Goal: Complete application form: Complete application form

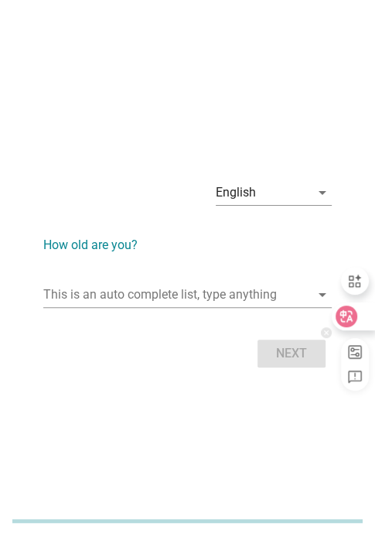
click at [349, 317] on icon at bounding box center [347, 316] width 13 height 12
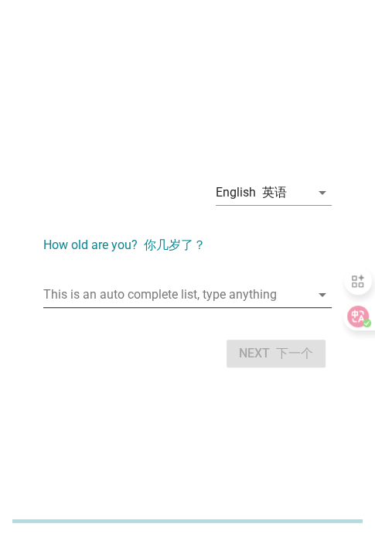
click at [163, 286] on input "This is an auto complete list, type anything" at bounding box center [176, 294] width 267 height 25
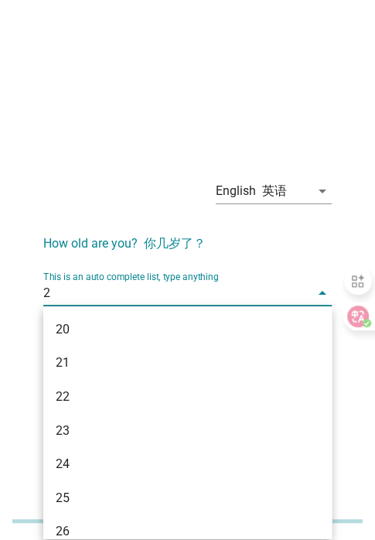
type input "28"
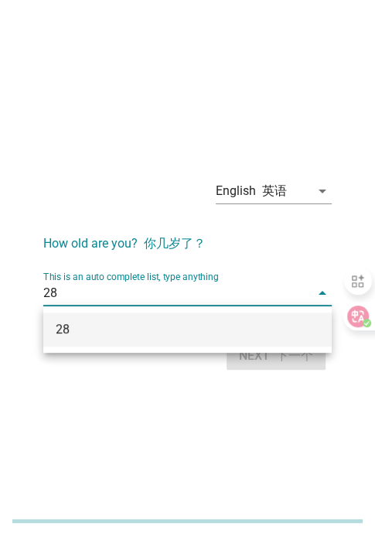
click at [160, 320] on div "28" at bounding box center [177, 329] width 242 height 19
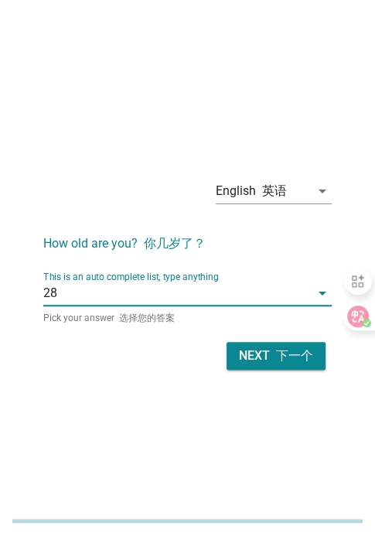
click at [263, 357] on div "Next 下一个" at bounding box center [276, 356] width 74 height 19
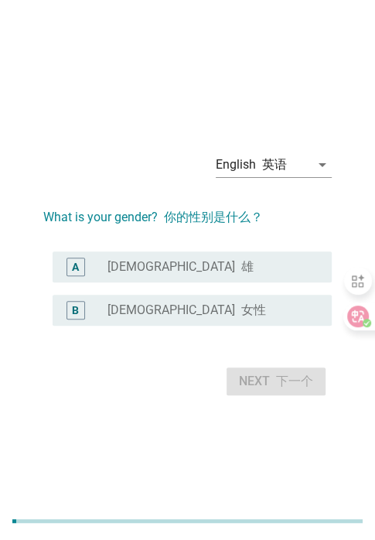
drag, startPoint x: 162, startPoint y: 306, endPoint x: 167, endPoint y: 317, distance: 12.1
click at [241, 306] on font "女性" at bounding box center [253, 310] width 25 height 15
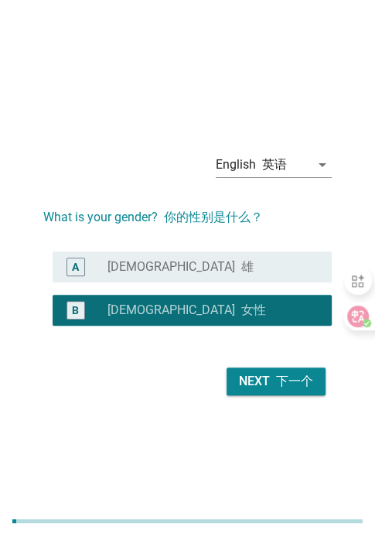
click at [286, 388] on font "下一个" at bounding box center [294, 381] width 37 height 15
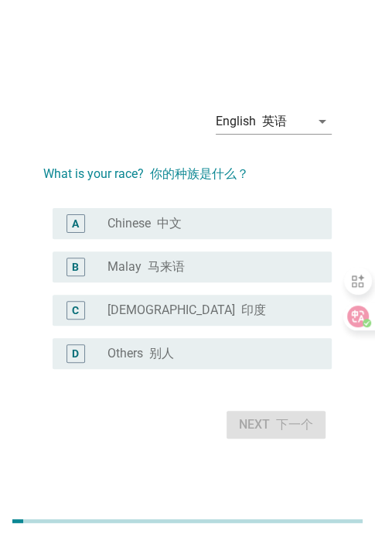
click at [221, 269] on div "radio_button_unchecked Malay 马来语" at bounding box center [208, 266] width 200 height 15
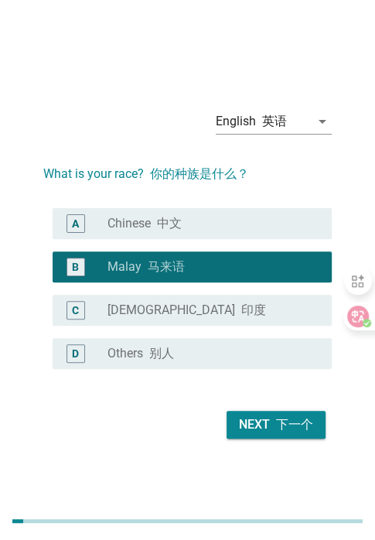
click at [259, 426] on div "Next 下一个" at bounding box center [276, 425] width 74 height 19
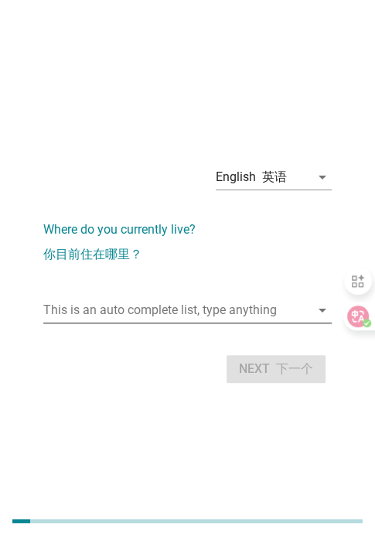
click at [286, 311] on input "This is an auto complete list, type anything" at bounding box center [176, 310] width 267 height 25
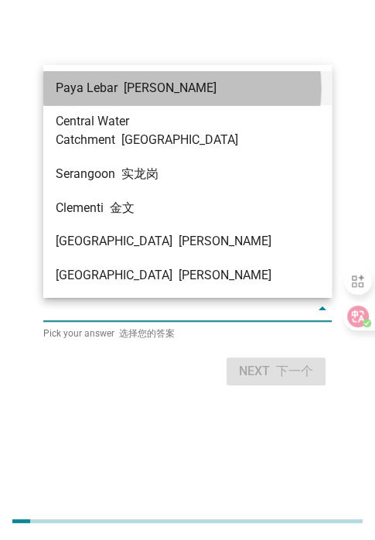
click at [162, 100] on div "[PERSON_NAME]" at bounding box center [187, 88] width 289 height 34
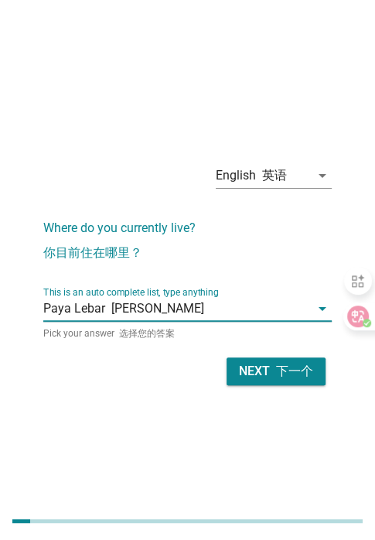
click at [250, 368] on div "Next 下一个" at bounding box center [276, 371] width 74 height 19
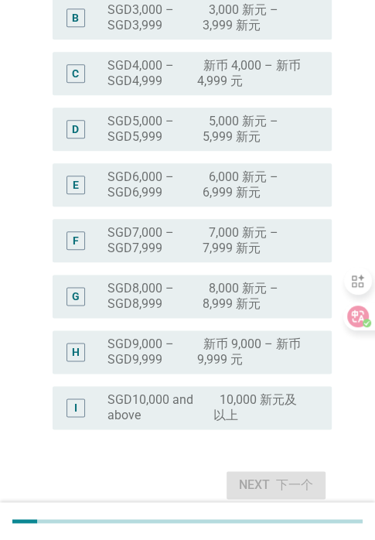
scroll to position [464, 0]
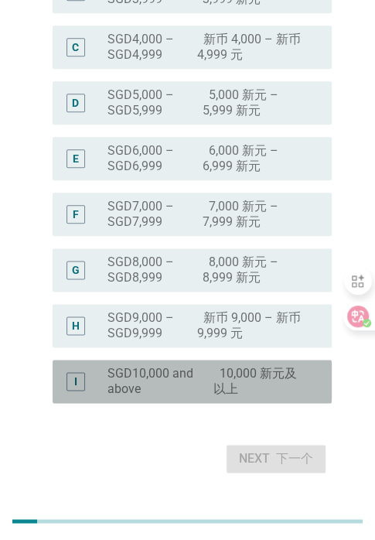
click at [169, 381] on label "SGD10,000 and above 10,000 新元及以上" at bounding box center [208, 381] width 200 height 31
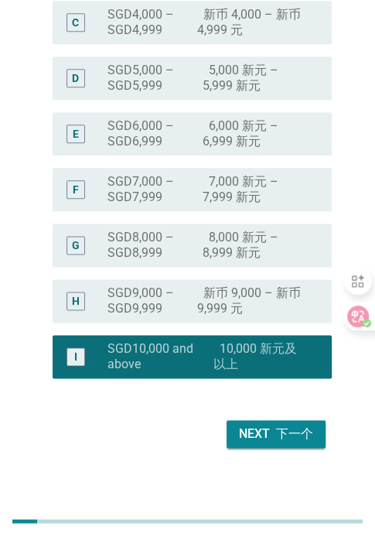
scroll to position [502, 0]
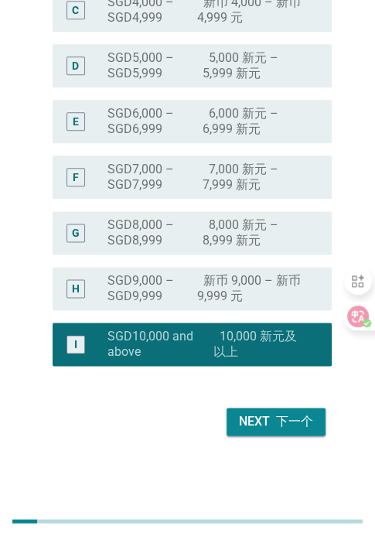
click at [253, 425] on div "Next 下一个" at bounding box center [276, 422] width 74 height 19
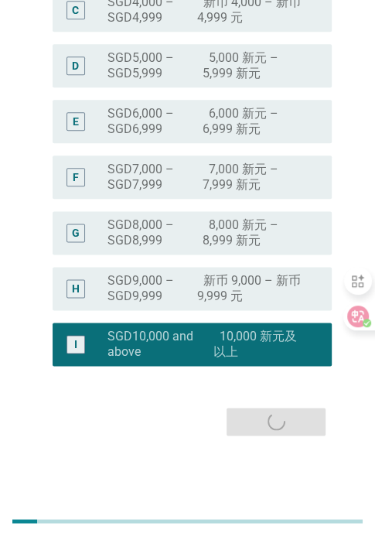
scroll to position [0, 0]
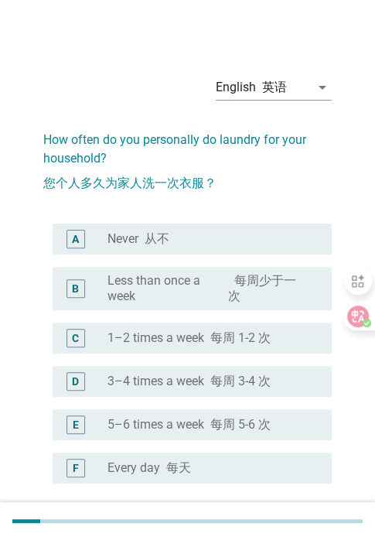
drag, startPoint x: 216, startPoint y: 455, endPoint x: 216, endPoint y: 413, distance: 41.8
click at [216, 455] on div "F radio_button_unchecked Every day 每天" at bounding box center [192, 468] width 279 height 31
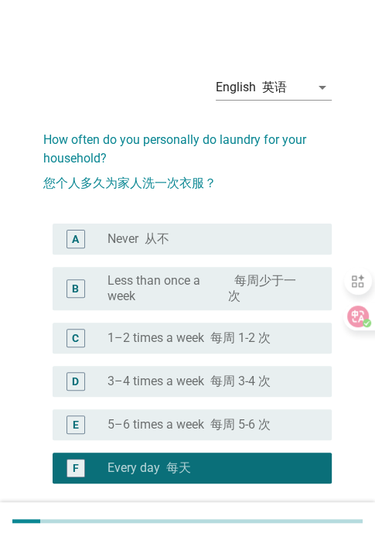
scroll to position [77, 0]
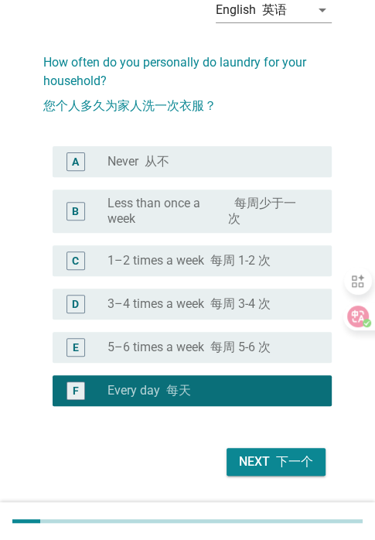
click at [240, 307] on font "每周 3-4 次" at bounding box center [241, 303] width 60 height 15
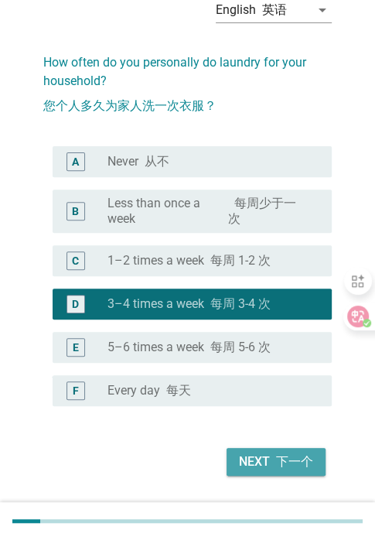
click at [268, 460] on div "Next 下一个" at bounding box center [276, 462] width 74 height 19
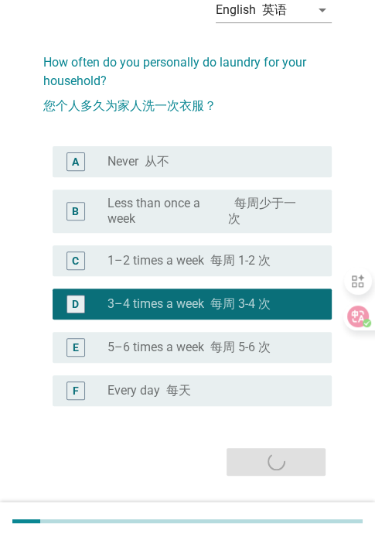
scroll to position [0, 0]
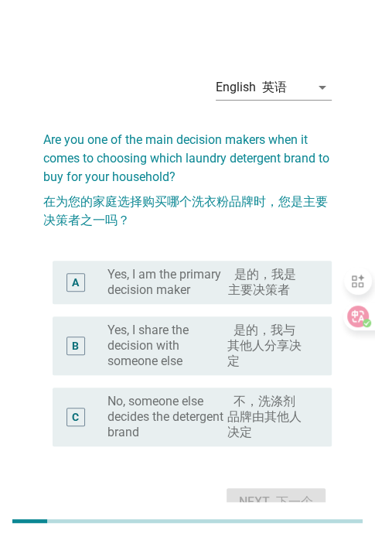
click at [207, 287] on label "Yes, I am the primary decision maker 是的，我是主要决策者" at bounding box center [208, 282] width 200 height 31
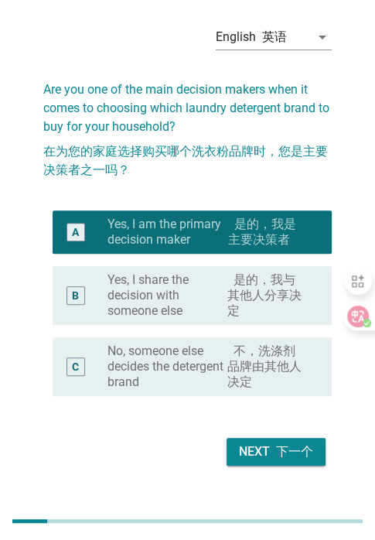
scroll to position [77, 0]
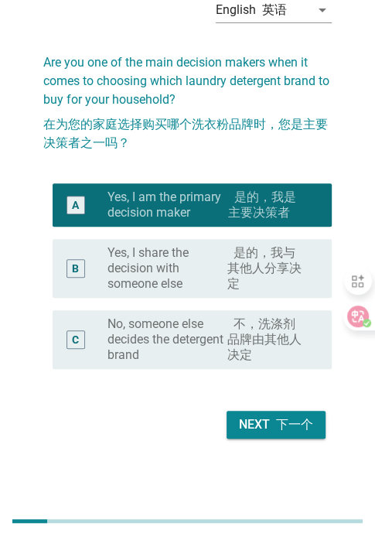
click at [269, 419] on div "Next 下一个" at bounding box center [276, 425] width 74 height 19
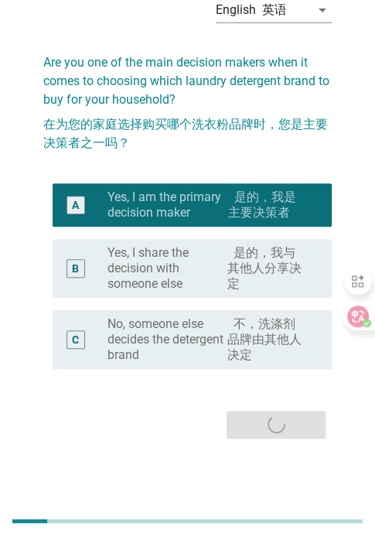
scroll to position [0, 0]
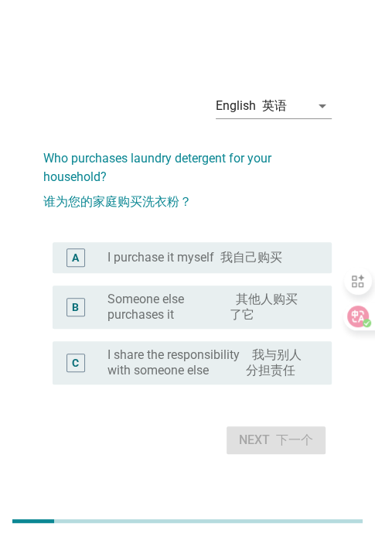
drag, startPoint x: 168, startPoint y: 265, endPoint x: 228, endPoint y: 313, distance: 76.5
click at [168, 265] on div "radio_button_unchecked I purchase it myself 我自己购买" at bounding box center [214, 257] width 212 height 19
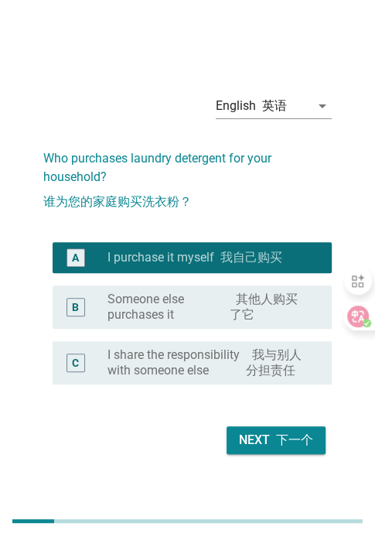
click at [272, 454] on div "Next 下一个" at bounding box center [187, 440] width 289 height 37
click at [276, 437] on font "下一个" at bounding box center [294, 440] width 37 height 15
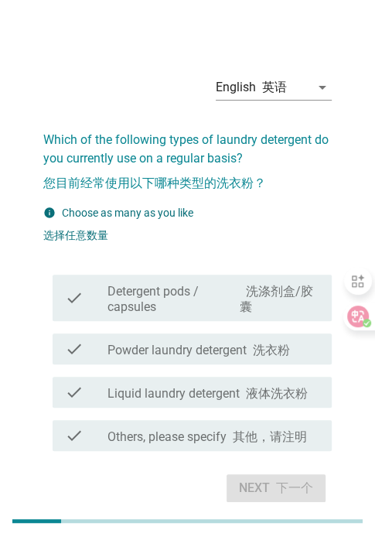
click at [193, 357] on label "Powder laundry detergent 洗衣粉" at bounding box center [199, 350] width 183 height 15
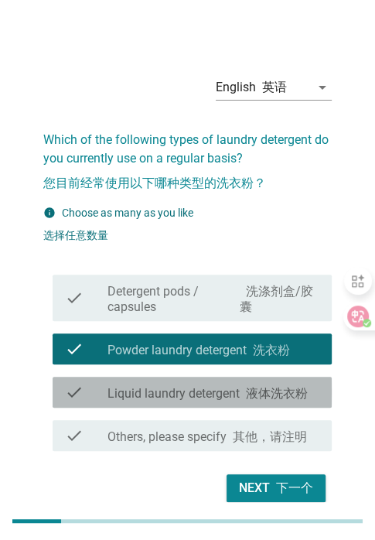
click at [183, 403] on div "check check_box_outline_blank Liquid laundry detergent 液体洗衣粉" at bounding box center [192, 392] width 279 height 31
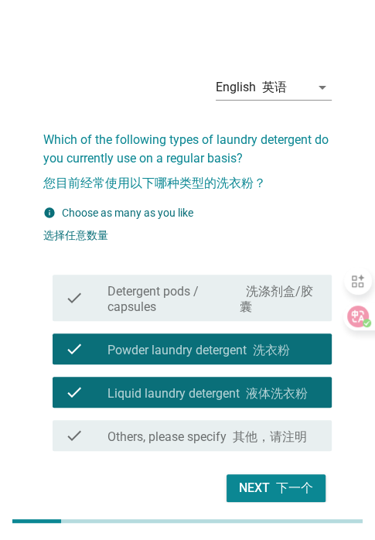
click at [197, 361] on div "check check_box Powder laundry detergent 洗衣粉" at bounding box center [192, 349] width 279 height 31
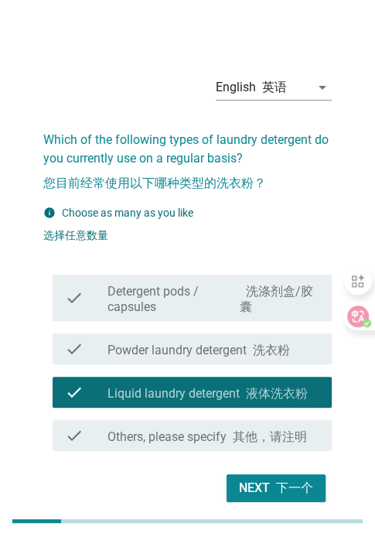
click at [212, 300] on label "Detergent pods / capsules 洗涤剂盒/胶囊" at bounding box center [214, 299] width 212 height 31
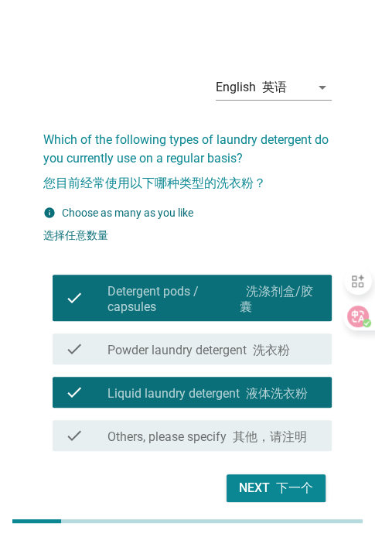
drag, startPoint x: 232, startPoint y: 368, endPoint x: 238, endPoint y: 354, distance: 14.9
click at [235, 361] on div "check check_box Powder laundry detergent 洗衣粉" at bounding box center [187, 348] width 289 height 43
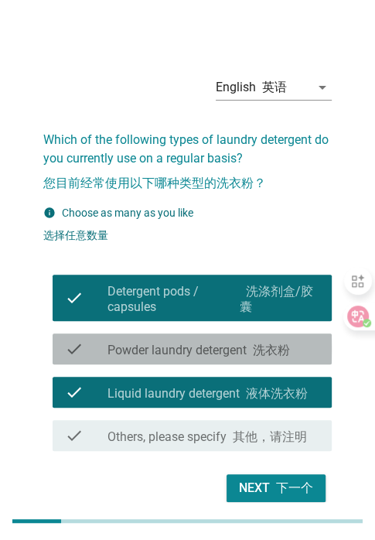
click at [241, 340] on div "check_box Powder laundry detergent 洗衣粉" at bounding box center [214, 349] width 212 height 19
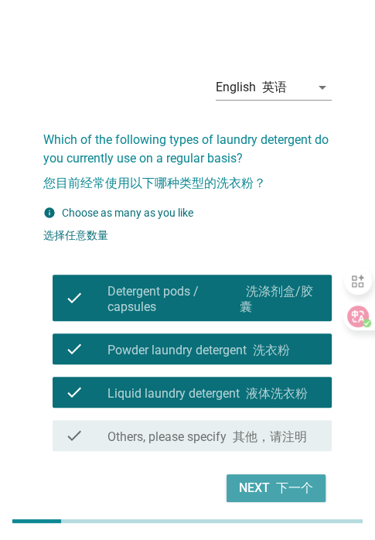
click at [289, 484] on font "下一个" at bounding box center [294, 488] width 37 height 15
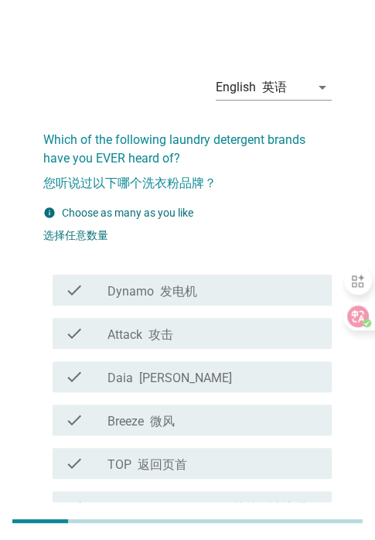
click at [186, 419] on div "check_box_outline_blank Breeze 微风" at bounding box center [214, 420] width 212 height 19
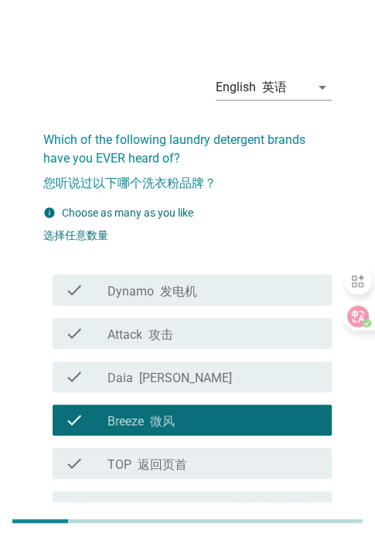
click at [189, 388] on div "check check_box_outline_blank [PERSON_NAME]" at bounding box center [192, 376] width 279 height 31
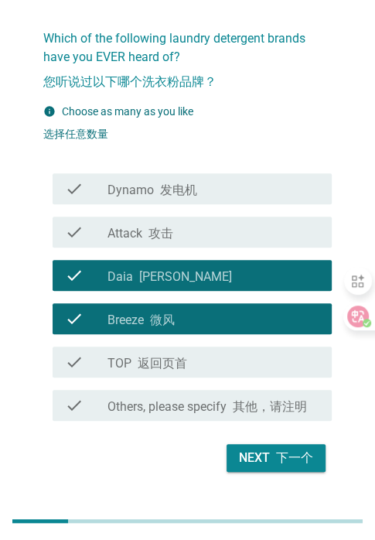
scroll to position [137, 0]
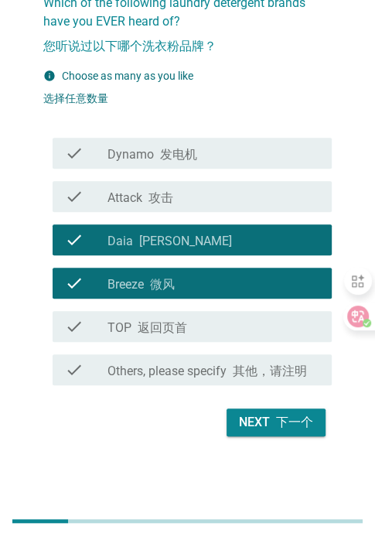
click at [274, 433] on button "Next 下一个" at bounding box center [276, 423] width 99 height 28
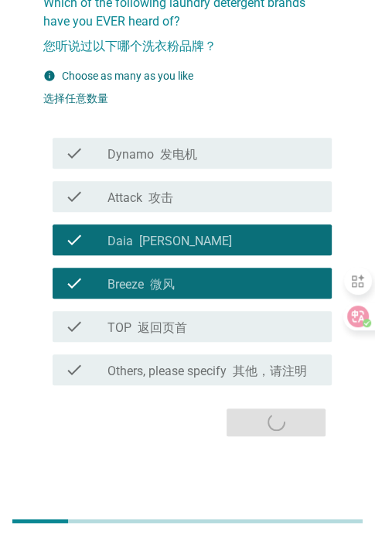
scroll to position [0, 0]
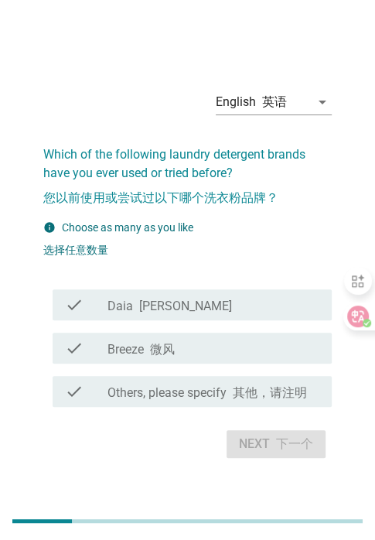
drag, startPoint x: 175, startPoint y: 351, endPoint x: 181, endPoint y: 357, distance: 8.8
click at [175, 351] on font "微风" at bounding box center [162, 349] width 25 height 15
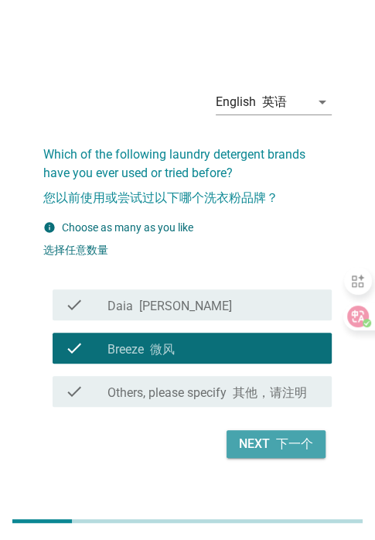
click at [290, 443] on font "下一个" at bounding box center [294, 444] width 37 height 15
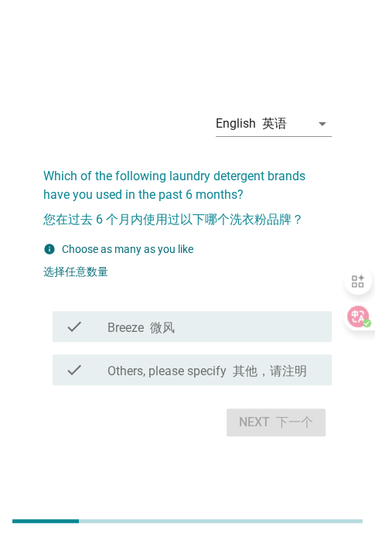
click at [175, 330] on font "微风" at bounding box center [162, 327] width 25 height 15
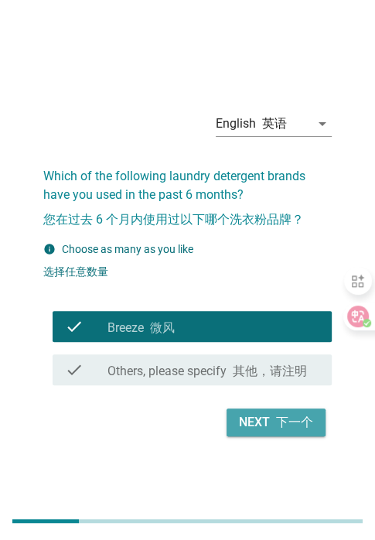
click at [263, 423] on div "Next 下一个" at bounding box center [276, 422] width 74 height 19
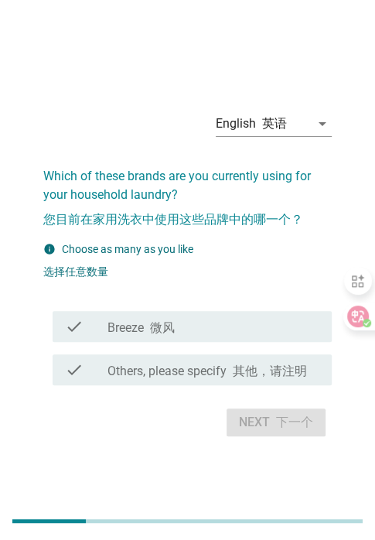
drag, startPoint x: 235, startPoint y: 320, endPoint x: 236, endPoint y: 328, distance: 7.9
click at [235, 320] on div "check_box_outline_blank Breeze 微风" at bounding box center [214, 326] width 212 height 19
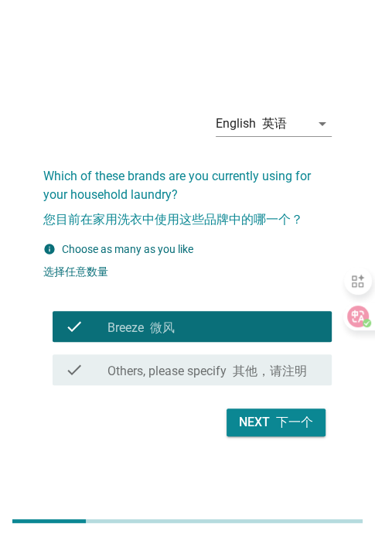
click at [293, 423] on font "下一个" at bounding box center [294, 422] width 37 height 15
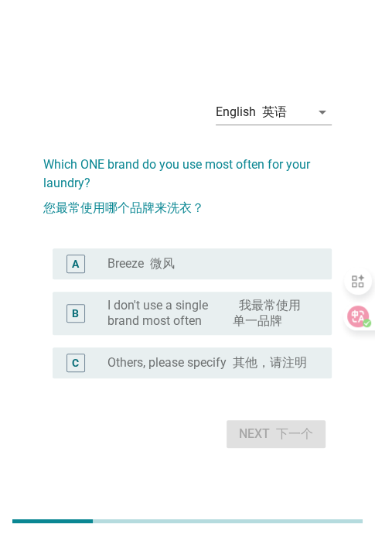
click at [166, 268] on div "A radio_button_unchecked Breeze 微风" at bounding box center [192, 263] width 279 height 31
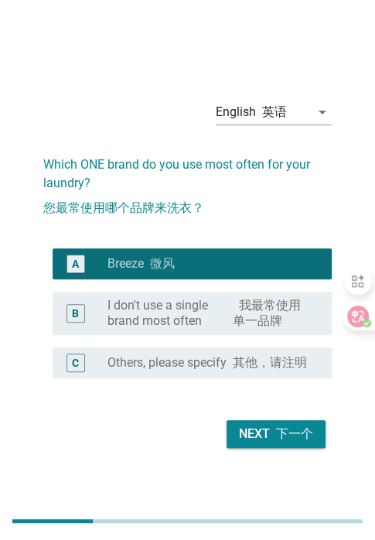
click at [282, 448] on button "Next 下一个" at bounding box center [276, 434] width 99 height 28
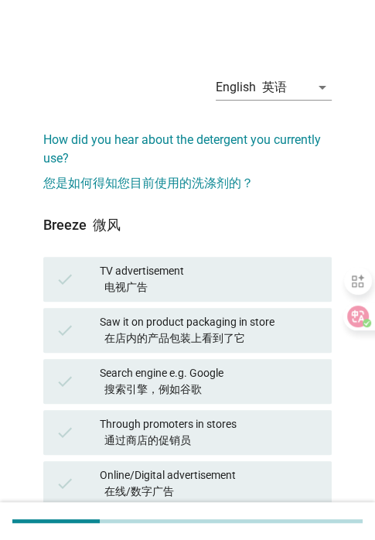
click at [165, 286] on font "电视广告" at bounding box center [210, 287] width 220 height 16
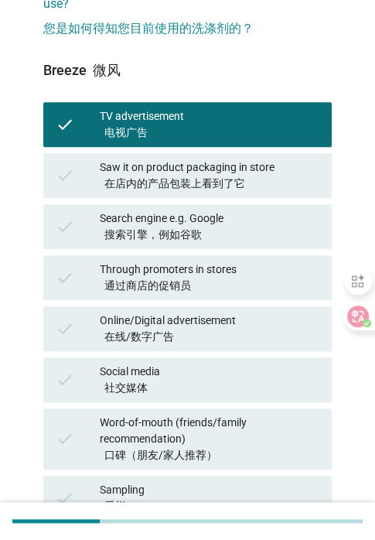
click at [189, 391] on font "社交媒体" at bounding box center [210, 388] width 220 height 16
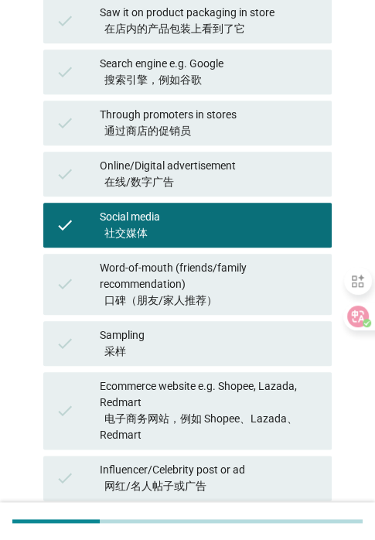
click at [180, 296] on font "口碑（朋友/家人推荐）" at bounding box center [160, 300] width 113 height 12
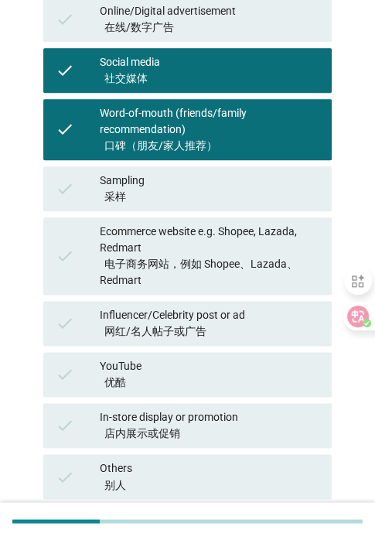
scroll to position [619, 0]
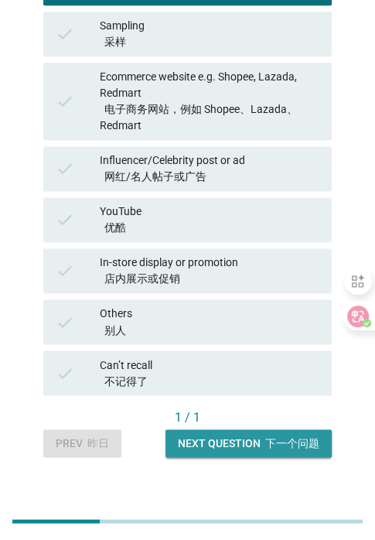
click at [219, 443] on div "Next question 下一个问题" at bounding box center [249, 443] width 142 height 16
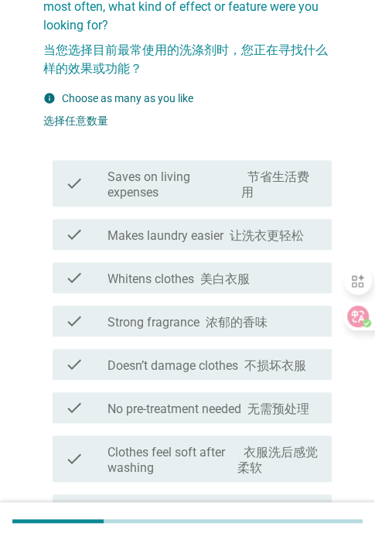
scroll to position [155, 0]
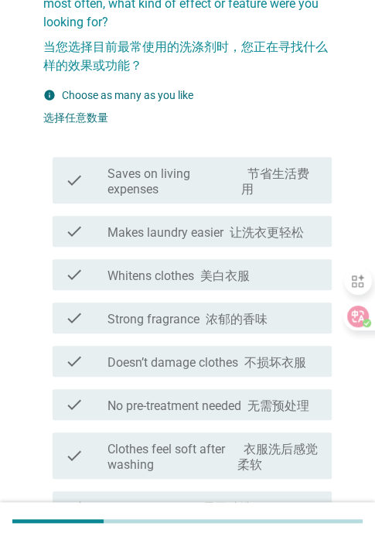
click at [204, 282] on font "美白衣服" at bounding box center [225, 276] width 50 height 15
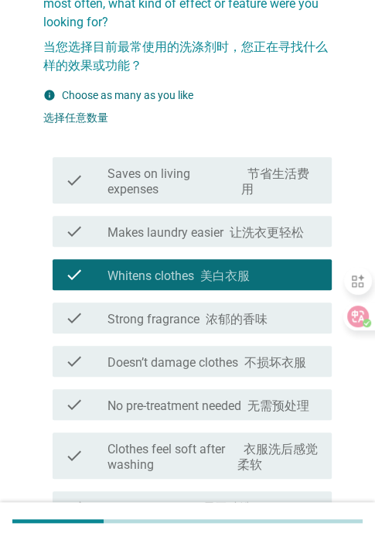
click at [225, 331] on div "check check_box_outline_blank Strong fragrance 浓郁的香味" at bounding box center [192, 318] width 279 height 31
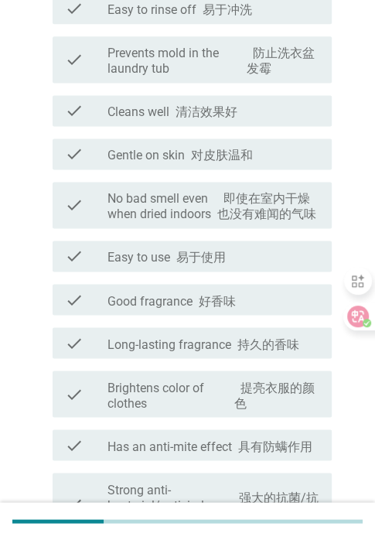
scroll to position [697, 0]
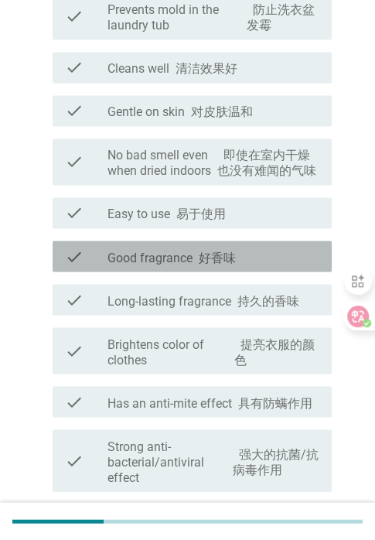
click at [245, 256] on div "check_box_outline_blank Good fragrance 好香味" at bounding box center [214, 256] width 212 height 19
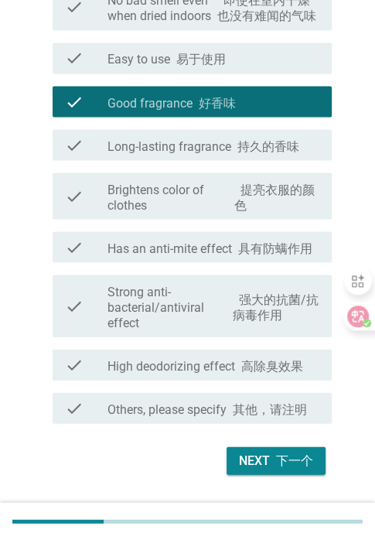
scroll to position [889, 0]
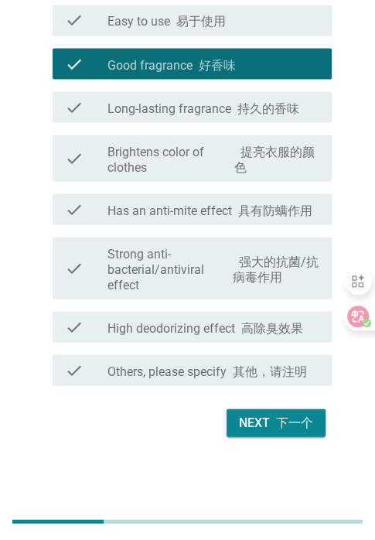
click at [276, 421] on font "下一个" at bounding box center [294, 422] width 37 height 15
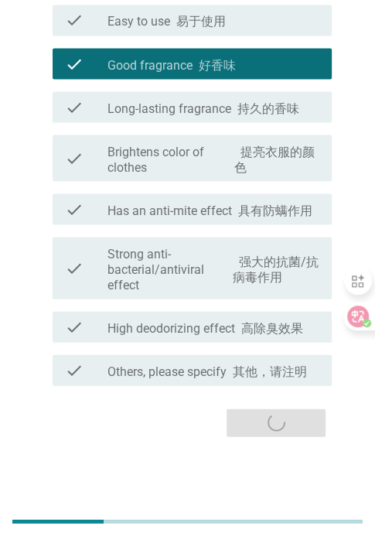
scroll to position [0, 0]
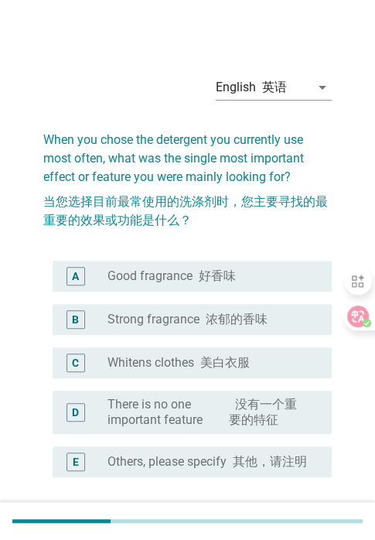
click at [173, 365] on label "Whitens clothes 美白衣服" at bounding box center [179, 362] width 142 height 15
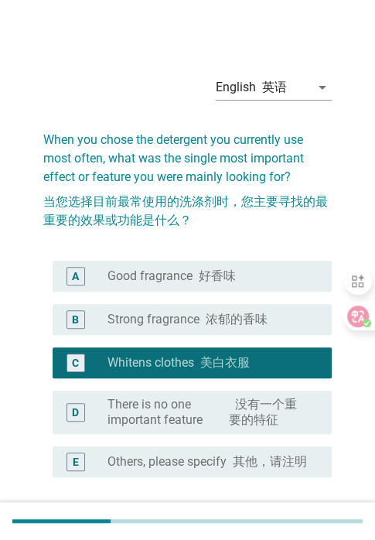
click at [182, 320] on label "Strong fragrance 浓郁的香味" at bounding box center [188, 319] width 160 height 15
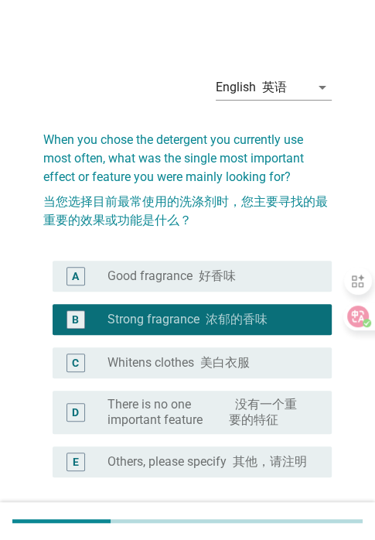
click at [202, 283] on div "radio_button_unchecked Good fragrance 好香味" at bounding box center [214, 276] width 212 height 19
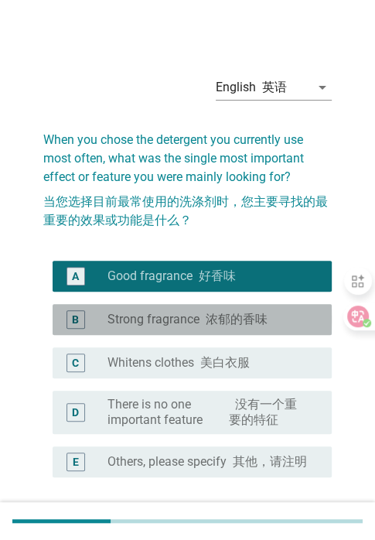
click at [170, 325] on label "Strong fragrance 浓郁的香味" at bounding box center [188, 319] width 160 height 15
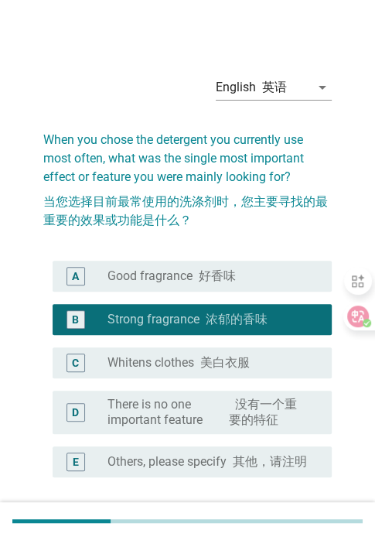
click at [188, 356] on label "Whitens clothes 美白衣服" at bounding box center [179, 362] width 142 height 15
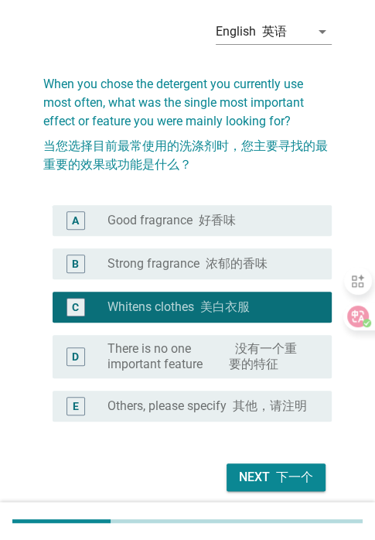
scroll to position [124, 0]
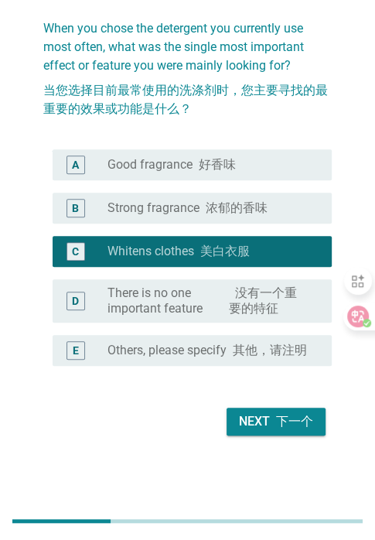
click at [254, 416] on div "Next 下一个" at bounding box center [276, 422] width 74 height 19
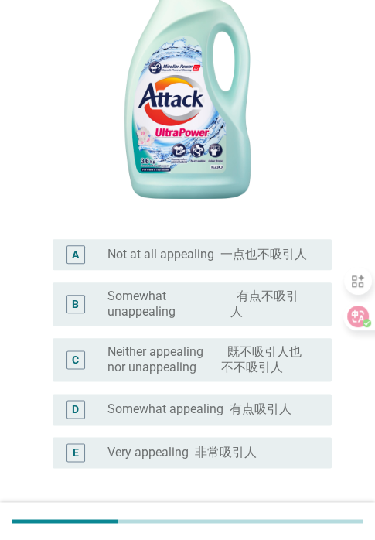
scroll to position [387, 0]
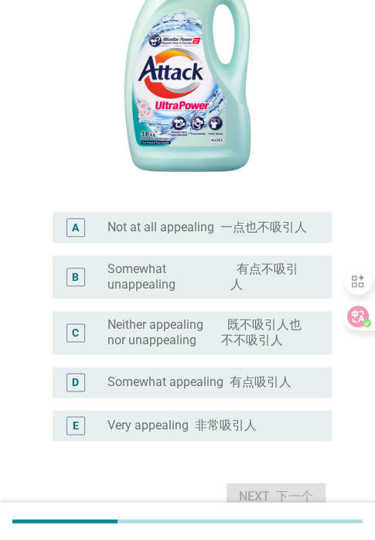
click at [248, 430] on font "非常吸引人" at bounding box center [226, 425] width 62 height 15
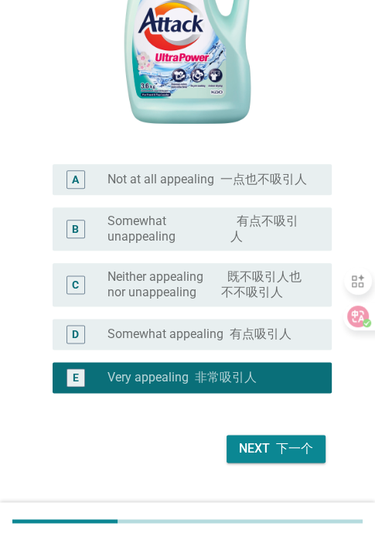
scroll to position [461, 0]
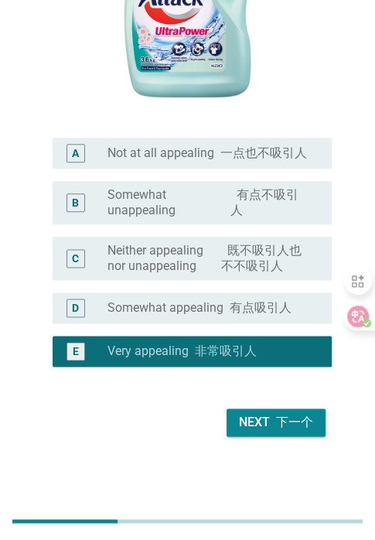
click at [299, 428] on font "下一个" at bounding box center [294, 422] width 37 height 15
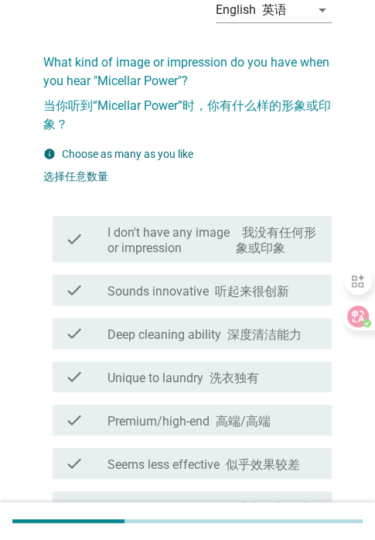
scroll to position [155, 0]
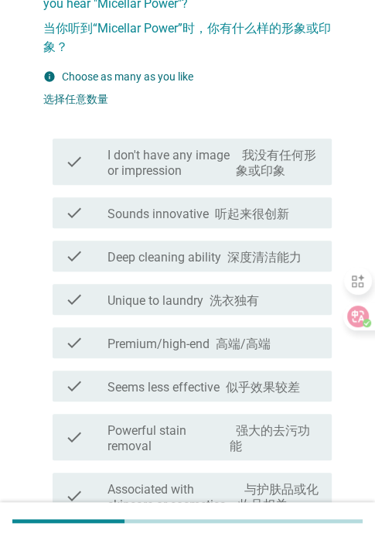
click at [215, 217] on font "听起来很创新" at bounding box center [252, 214] width 74 height 15
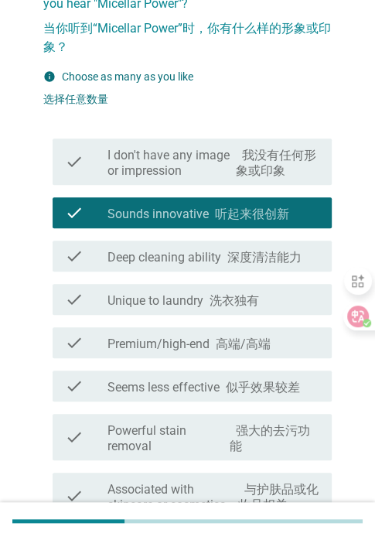
click at [231, 267] on div "check check_box_outline_blank Deep cleaning ability 深度清洁能力" at bounding box center [192, 256] width 279 height 31
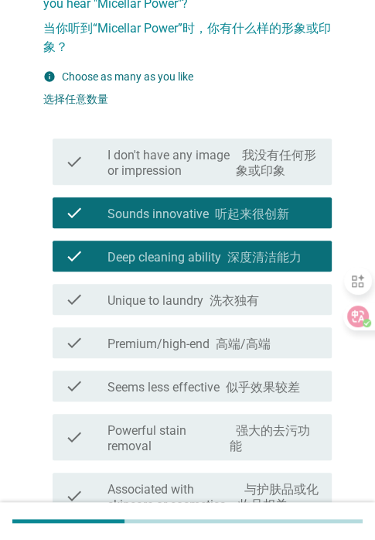
scroll to position [232, 0]
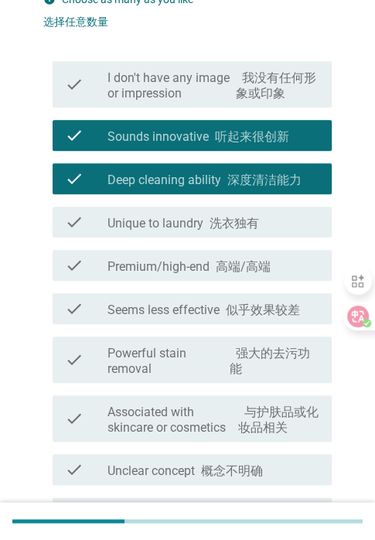
click at [207, 225] on font at bounding box center [207, 223] width 6 height 15
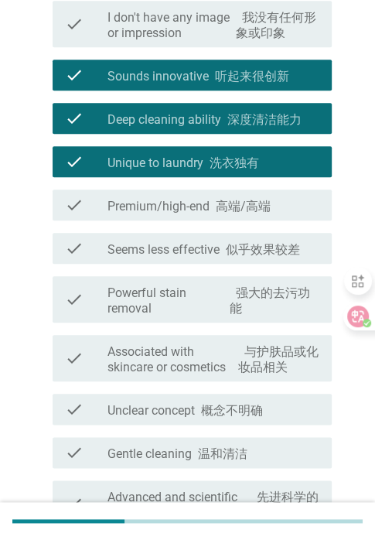
scroll to position [310, 0]
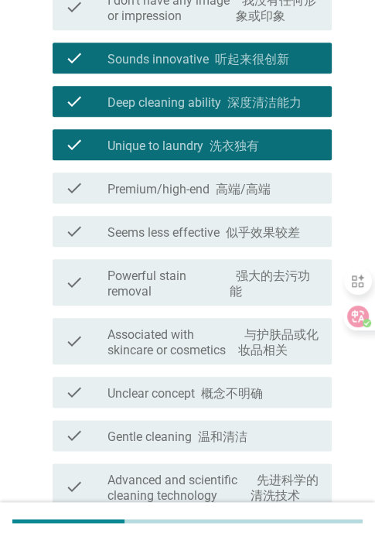
click at [208, 269] on label "Powerful stain removal 强大的去污功能" at bounding box center [214, 284] width 212 height 31
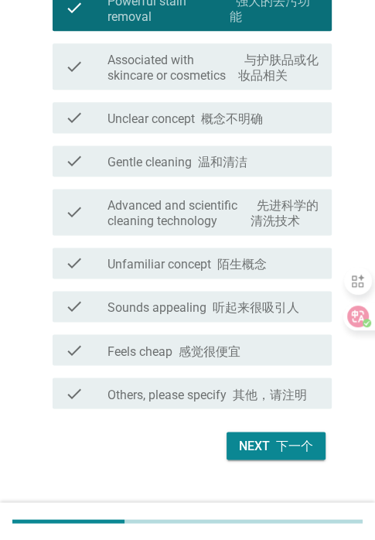
scroll to position [608, 0]
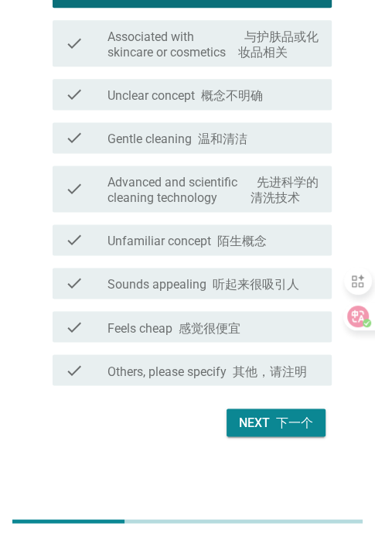
click at [262, 409] on button "Next 下一个" at bounding box center [276, 423] width 99 height 28
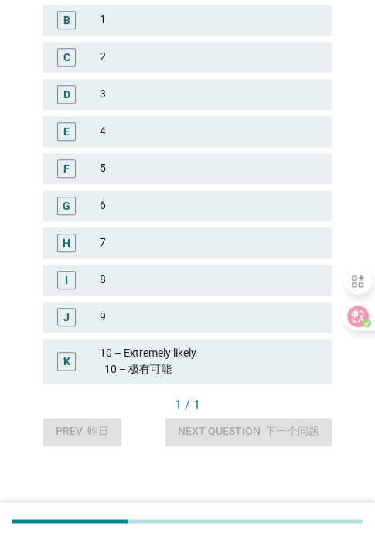
scroll to position [345, 0]
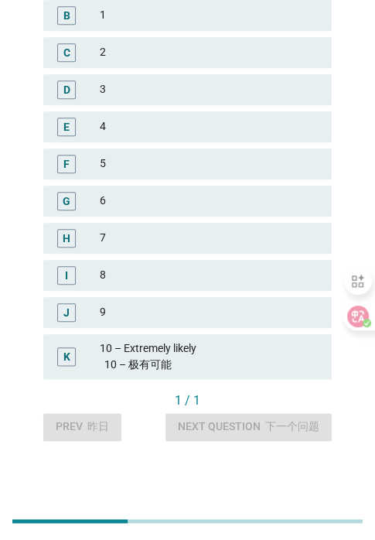
click at [163, 349] on div "10 – Extremely likely 10 – 极有可能" at bounding box center [210, 357] width 220 height 33
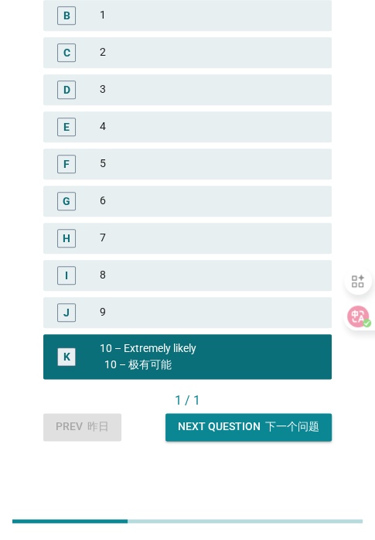
click at [241, 428] on div "Next question 下一个问题" at bounding box center [249, 427] width 142 height 16
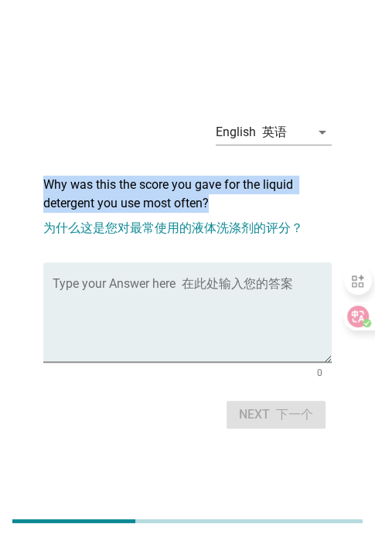
drag, startPoint x: 40, startPoint y: 183, endPoint x: 217, endPoint y: 206, distance: 178.0
click at [217, 206] on div "English 英语 arrow_drop_down Why was this the score you gave for the liquid deter…" at bounding box center [187, 270] width 313 height 351
copy h2 "Why was this the score you gave for the liquid detergent you use most often?"
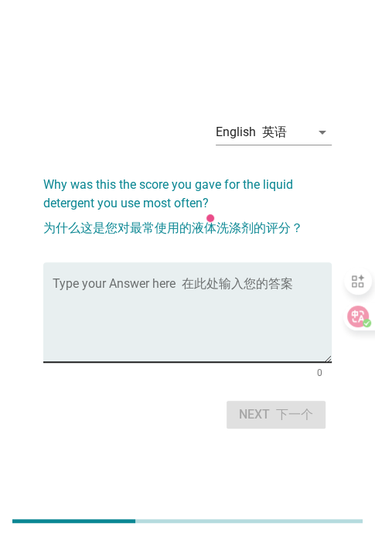
click at [228, 293] on textarea "Type your Answer here" at bounding box center [192, 321] width 279 height 81
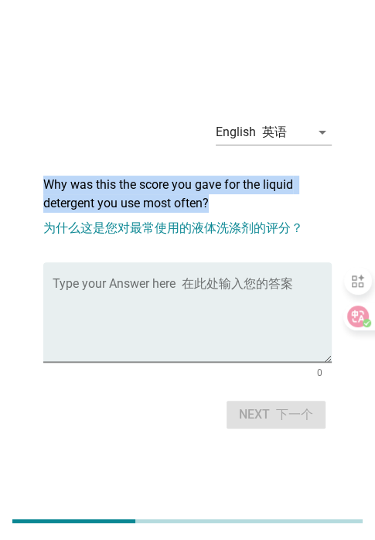
drag, startPoint x: 42, startPoint y: 180, endPoint x: 216, endPoint y: 203, distance: 175.6
click at [216, 203] on div "English 英语 arrow_drop_down Why was this the score you gave for the liquid deter…" at bounding box center [187, 270] width 313 height 351
copy h2 "Why was this the score you gave for the liquid detergent you use most often?"
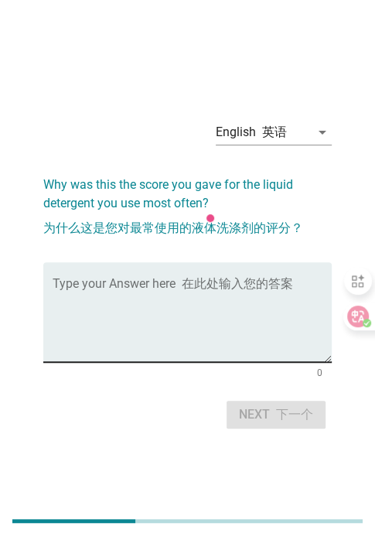
click at [176, 328] on textarea "Type your Answer here" at bounding box center [192, 321] width 279 height 81
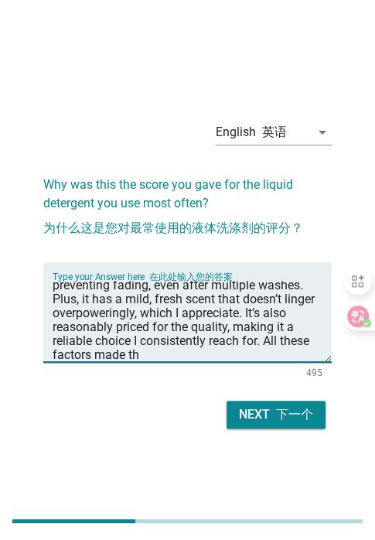
scroll to position [91, 0]
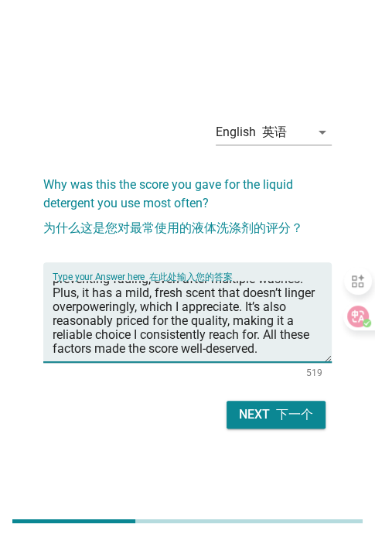
type textarea "I gave it a high score because it checks all the boxes for my needs. It effecti…"
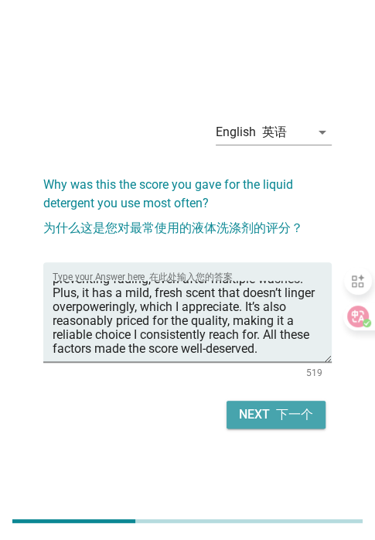
click at [259, 418] on div "Next 下一个" at bounding box center [276, 415] width 74 height 19
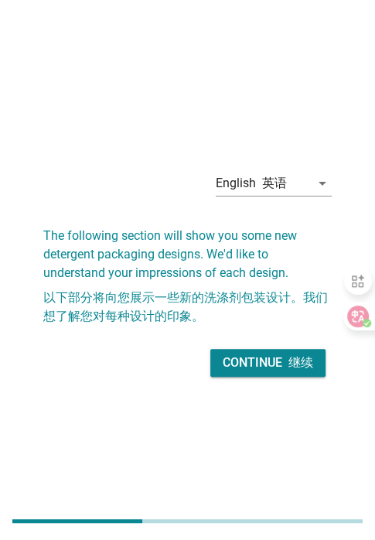
click at [252, 364] on div "Continue 继续" at bounding box center [268, 363] width 91 height 19
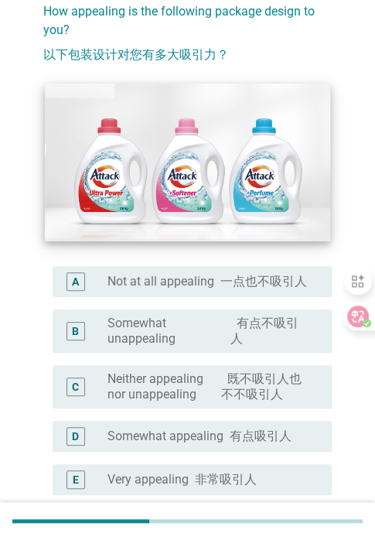
scroll to position [155, 0]
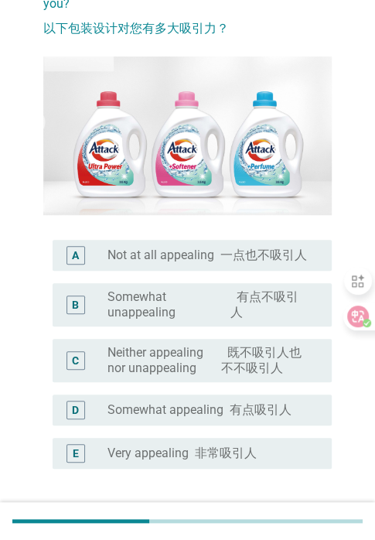
click at [183, 446] on label "Very appealing 非常吸引人" at bounding box center [182, 453] width 149 height 15
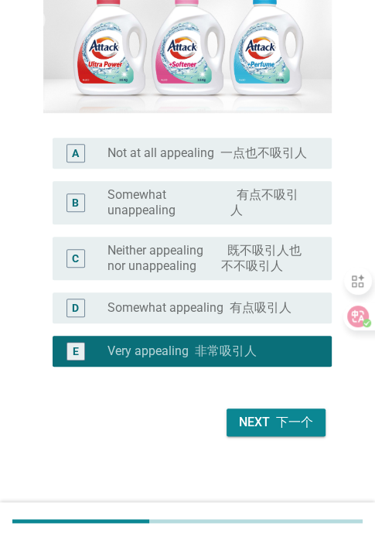
scroll to position [257, 0]
click at [259, 425] on div "Next 下一个" at bounding box center [276, 422] width 74 height 19
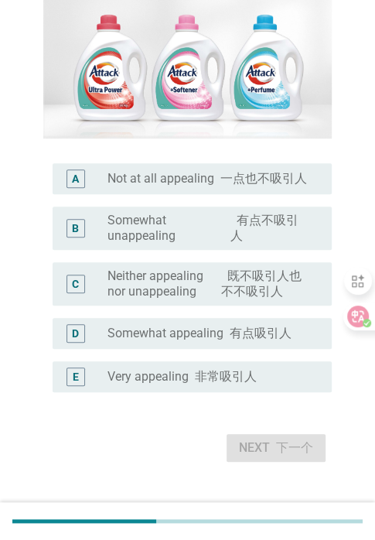
scroll to position [232, 0]
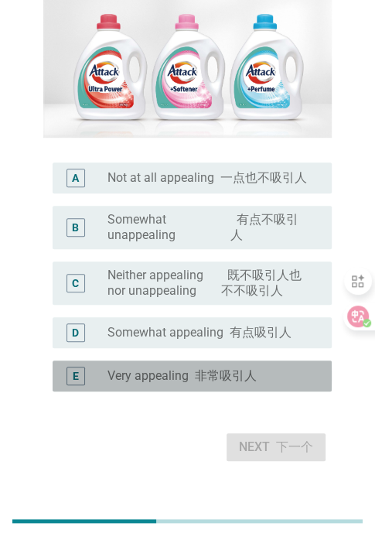
click at [217, 369] on font "非常吸引人" at bounding box center [226, 375] width 62 height 15
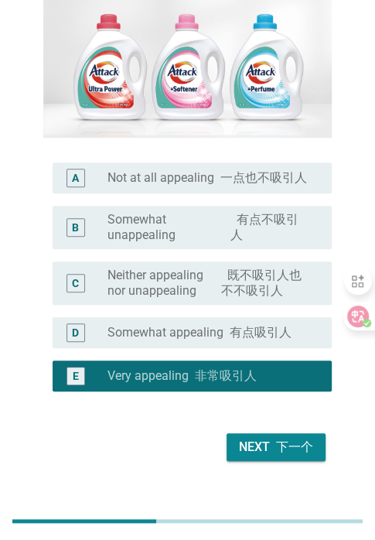
click at [298, 453] on font "下一个" at bounding box center [294, 447] width 37 height 15
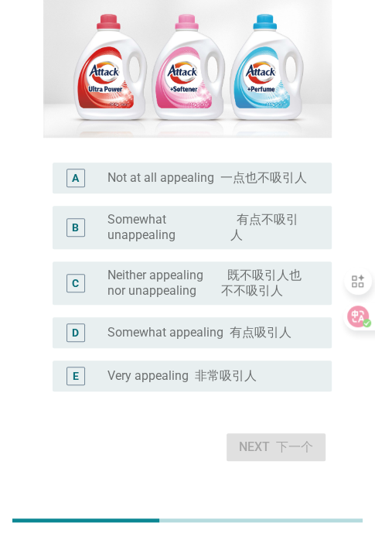
click at [224, 341] on div "D radio_button_unchecked Somewhat appealing 有点吸引人" at bounding box center [192, 332] width 279 height 31
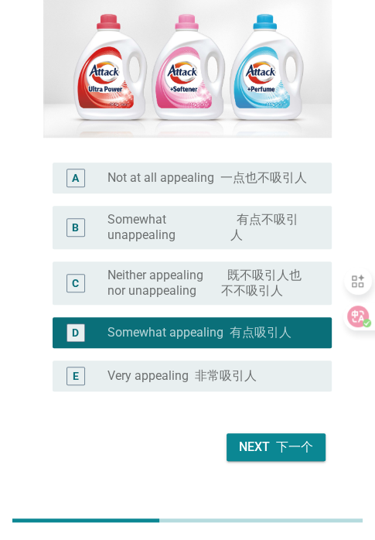
click at [288, 454] on font "下一个" at bounding box center [291, 447] width 43 height 19
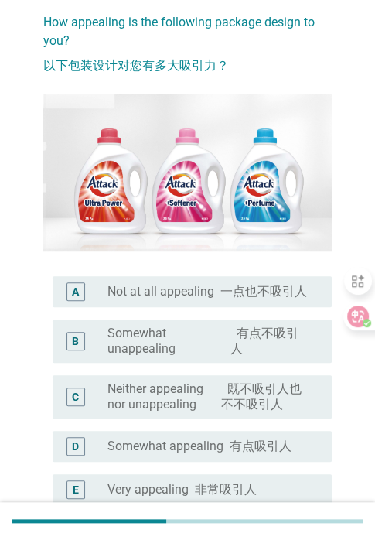
scroll to position [155, 0]
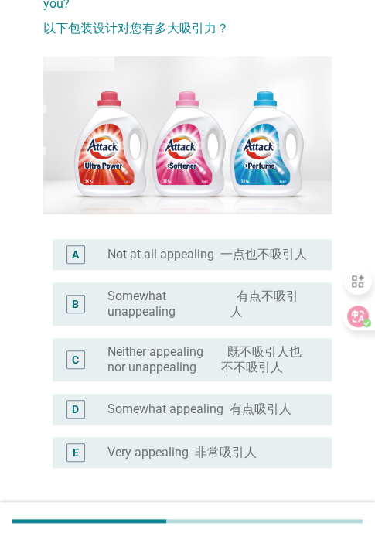
drag, startPoint x: 181, startPoint y: 447, endPoint x: 187, endPoint y: 423, distance: 24.8
click at [181, 447] on label "Very appealing 非常吸引人" at bounding box center [182, 452] width 149 height 15
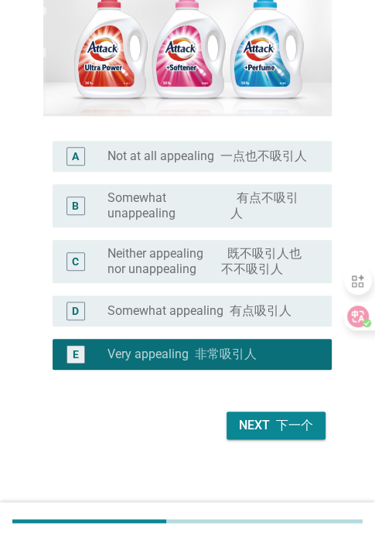
scroll to position [257, 0]
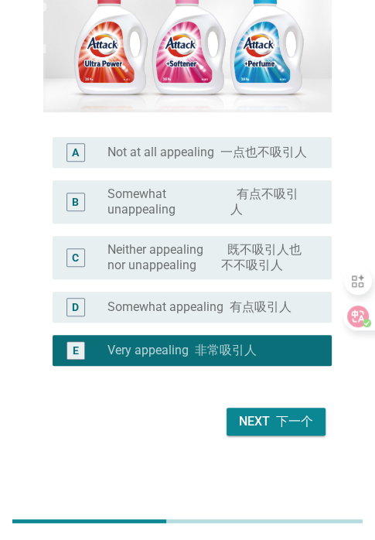
click at [260, 433] on button "Next 下一个" at bounding box center [276, 422] width 99 height 28
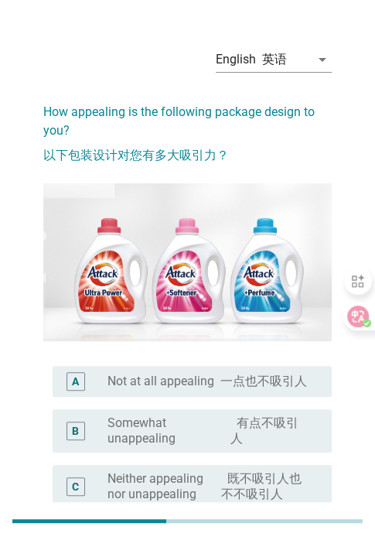
scroll to position [0, 0]
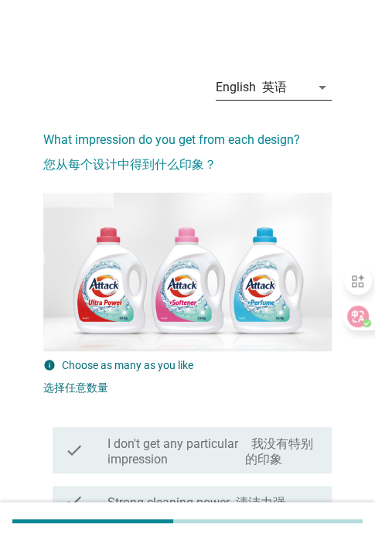
click at [310, 91] on div "arrow_drop_down" at bounding box center [321, 87] width 22 height 19
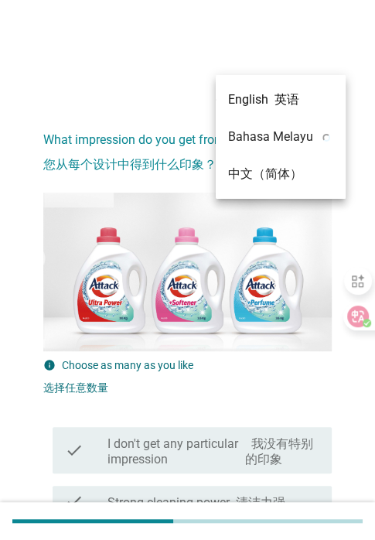
click at [153, 86] on div "English 英语 arrow_drop_down" at bounding box center [187, 89] width 289 height 53
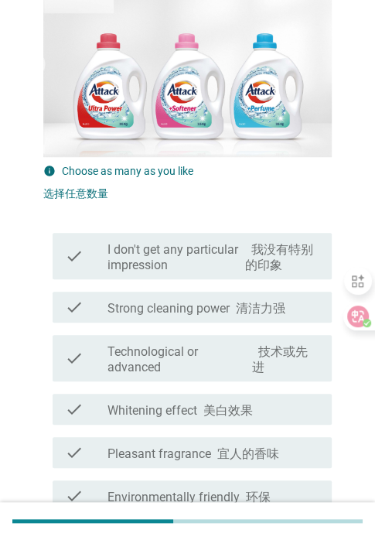
scroll to position [232, 0]
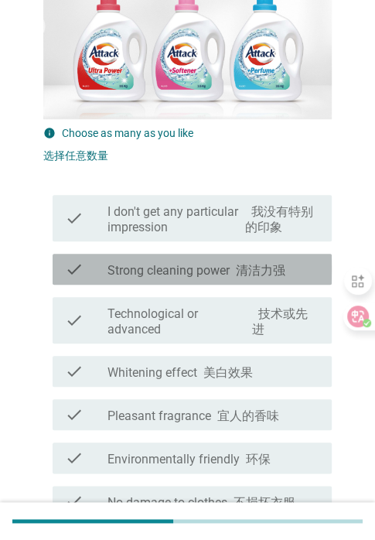
click at [234, 267] on font at bounding box center [233, 270] width 6 height 15
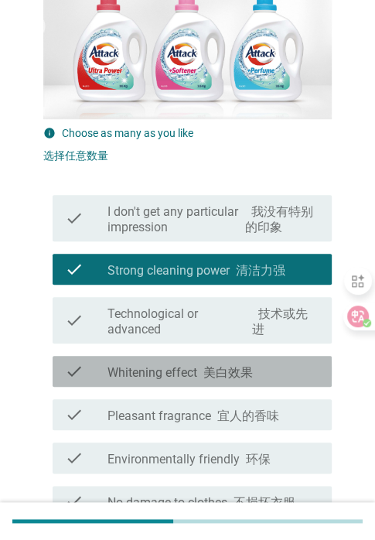
click at [258, 378] on div "check_box_outline_blank [MEDICAL_DATA] effect 美白效果" at bounding box center [214, 371] width 212 height 19
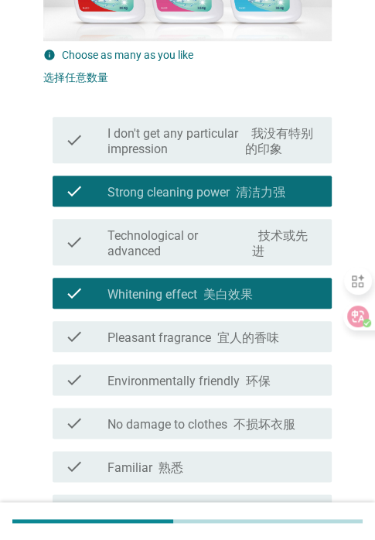
scroll to position [387, 0]
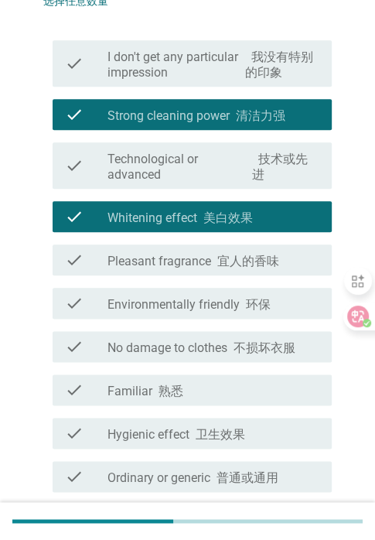
click at [229, 254] on font "宜人的香味" at bounding box center [248, 261] width 62 height 15
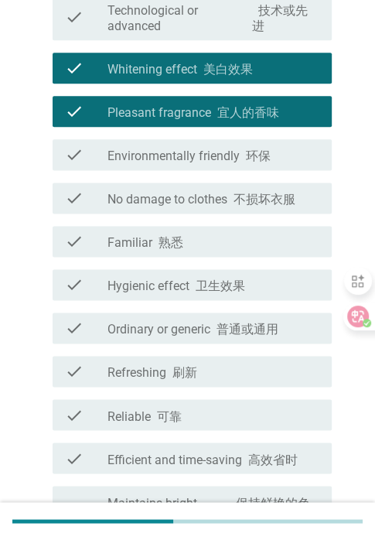
scroll to position [542, 0]
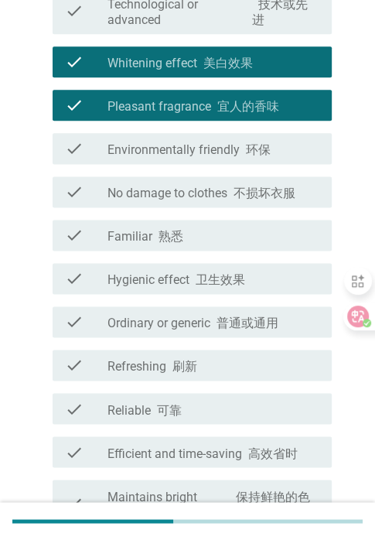
click at [242, 214] on div "check check_box_outline_blank Familiar 熟悉" at bounding box center [187, 235] width 289 height 43
click at [235, 202] on div "check check_box_outline_blank No damage to clothes 不损坏衣服" at bounding box center [192, 191] width 279 height 31
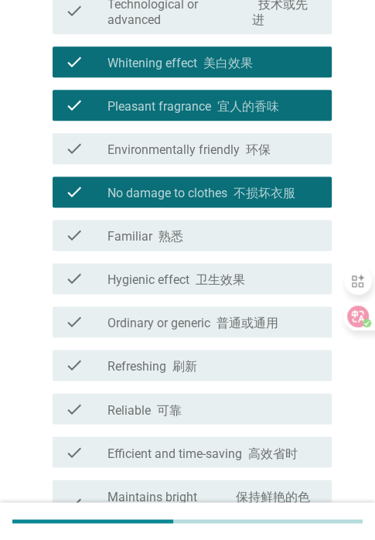
click at [234, 226] on div "check_box_outline_blank Familiar 熟悉" at bounding box center [214, 235] width 212 height 19
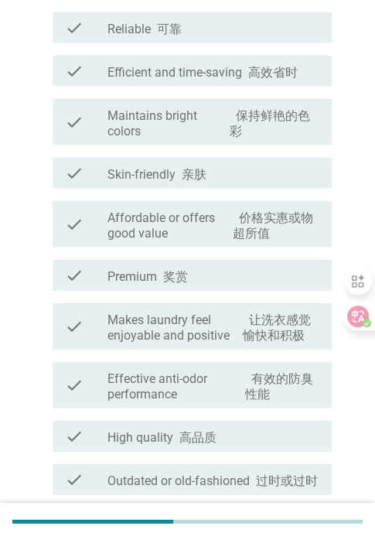
scroll to position [929, 0]
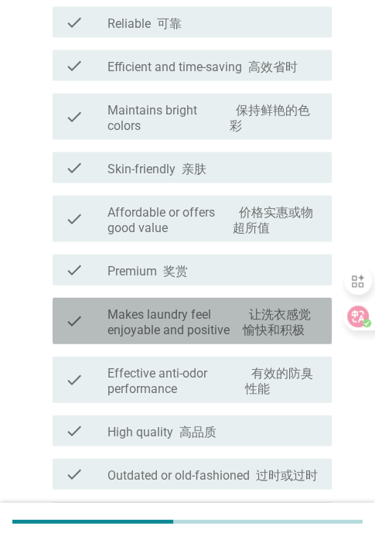
click at [252, 332] on font "让洗衣感觉愉快和积极" at bounding box center [277, 321] width 68 height 30
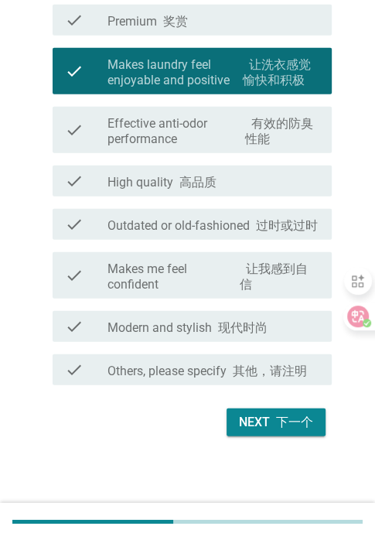
scroll to position [1179, 0]
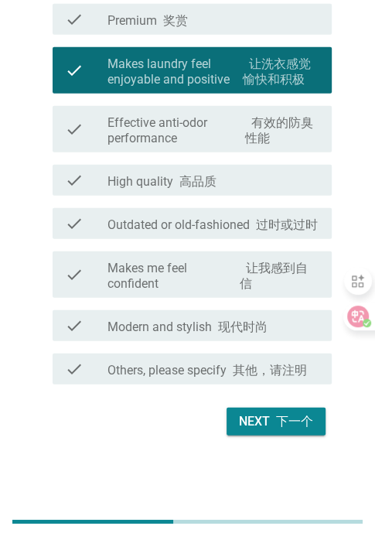
click at [272, 424] on font "button" at bounding box center [273, 421] width 6 height 15
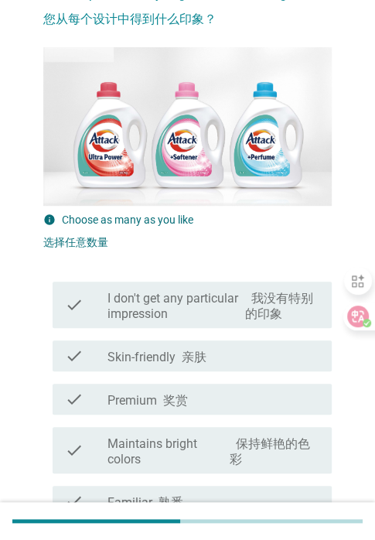
scroll to position [155, 0]
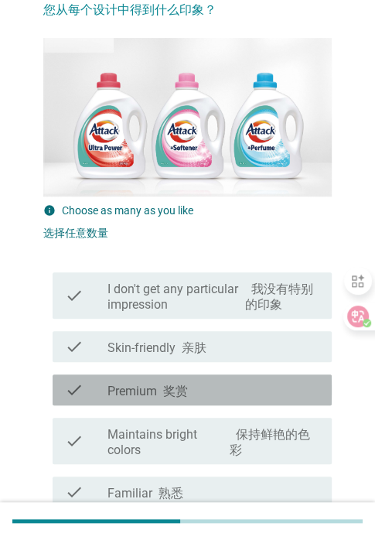
click at [230, 396] on div "check_box_outline_blank Premium 奖赏" at bounding box center [214, 390] width 212 height 19
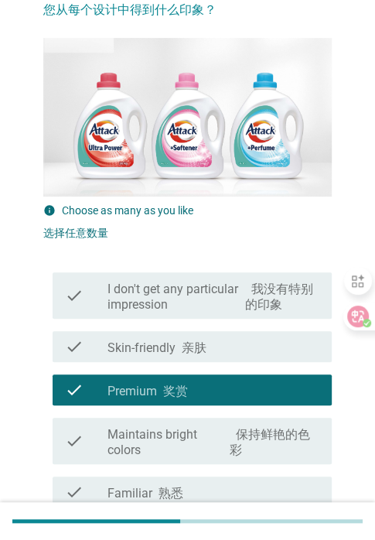
click at [228, 356] on div "check check_box_outline_blank Skin-friendly 亲肤" at bounding box center [192, 346] width 279 height 31
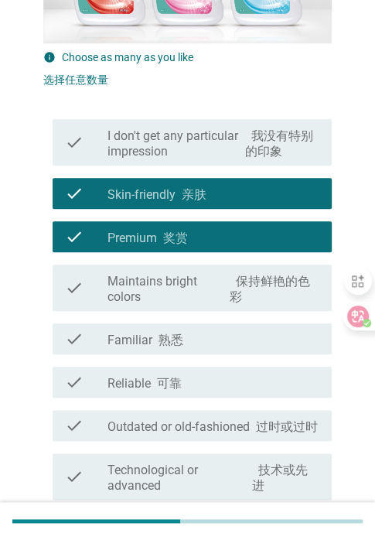
scroll to position [310, 0]
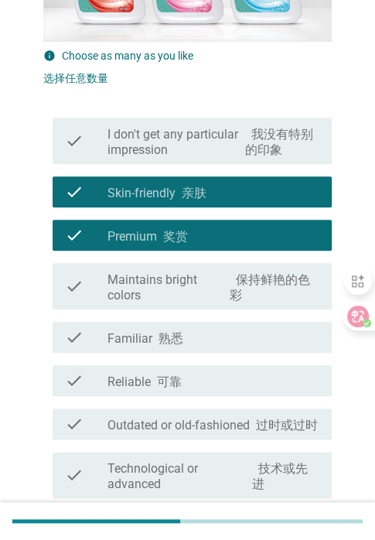
click at [217, 374] on div "check_box_outline_blank Reliable 可靠" at bounding box center [214, 381] width 212 height 19
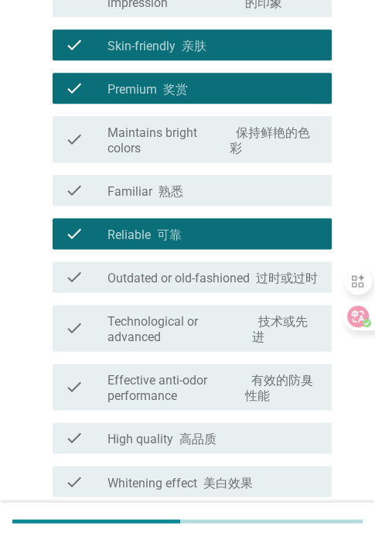
scroll to position [464, 0]
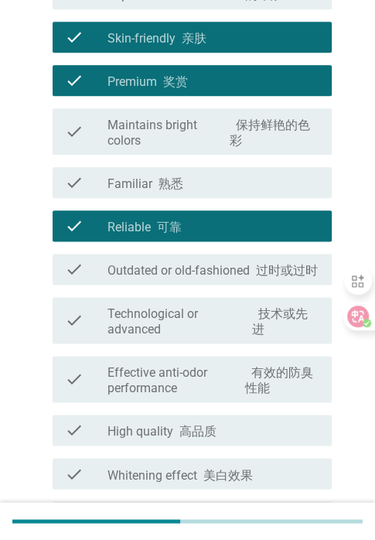
click at [221, 330] on label "Technological or advanced 技术或先进" at bounding box center [214, 321] width 212 height 31
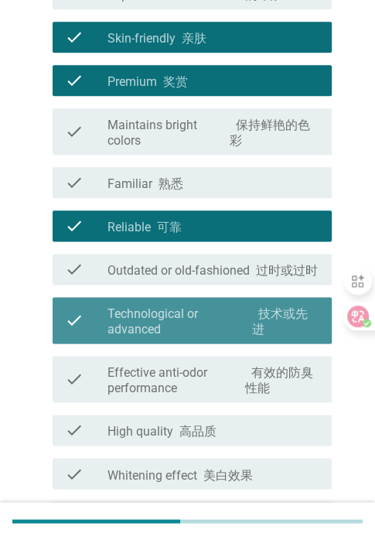
click at [221, 376] on label "Effective anti-odor performance 有效的防臭性能" at bounding box center [214, 380] width 212 height 31
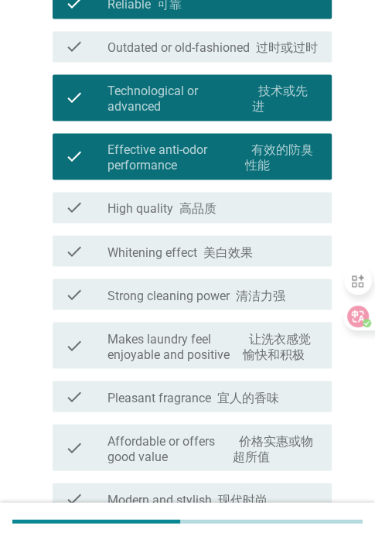
scroll to position [697, 0]
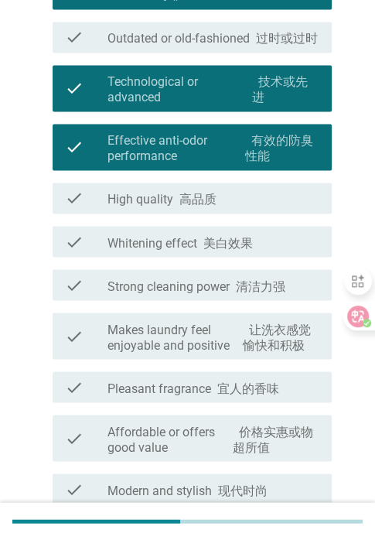
click at [217, 344] on label "Makes laundry feel enjoyable and positive 让洗衣感觉愉快和积极" at bounding box center [214, 337] width 212 height 31
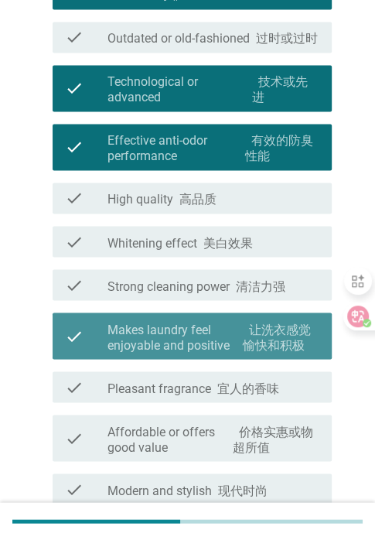
click at [227, 389] on font "宜人的香味" at bounding box center [248, 388] width 62 height 15
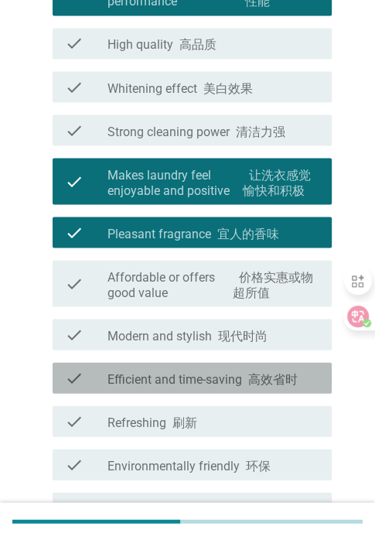
click at [229, 379] on label "Efficient and time-saving 高效省时" at bounding box center [203, 379] width 190 height 15
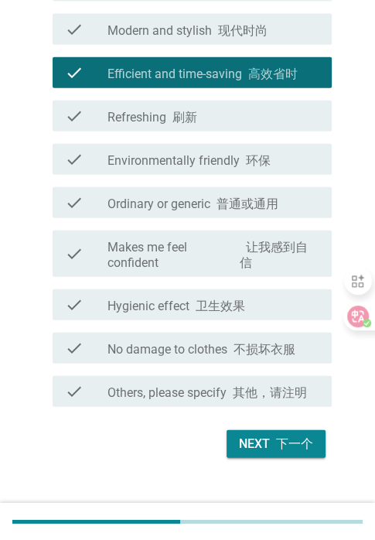
scroll to position [1161, 0]
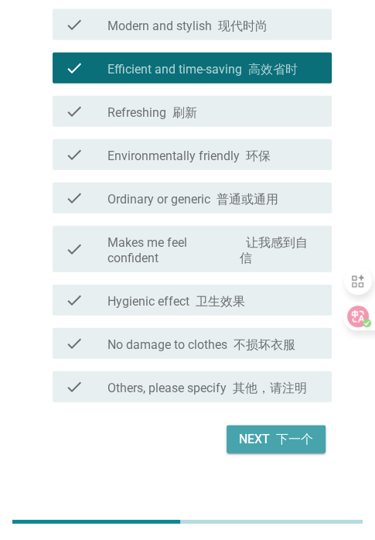
click at [283, 442] on font "下一个" at bounding box center [294, 439] width 37 height 15
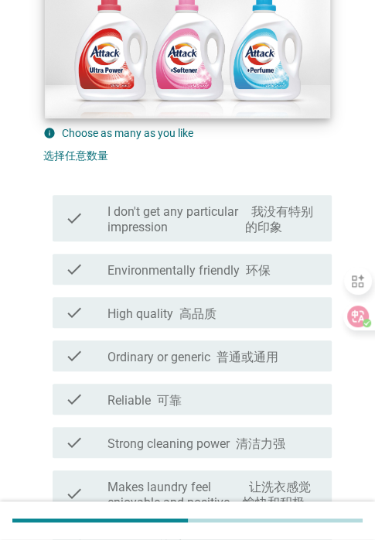
scroll to position [310, 0]
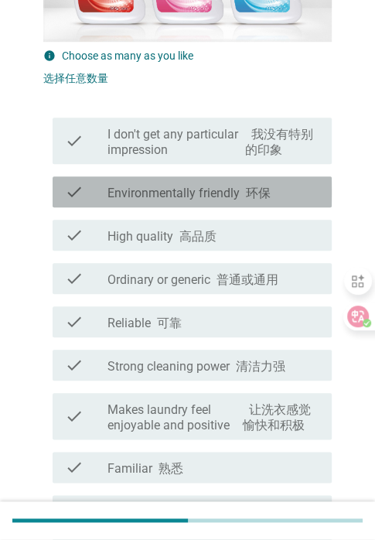
click at [163, 197] on label "Environmentally friendly 环保" at bounding box center [189, 193] width 163 height 15
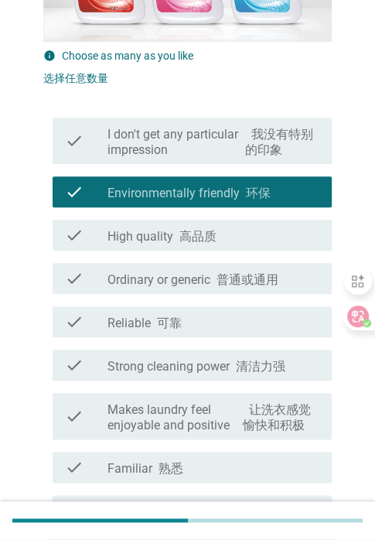
click at [164, 242] on label "High quality 高品质" at bounding box center [162, 236] width 109 height 15
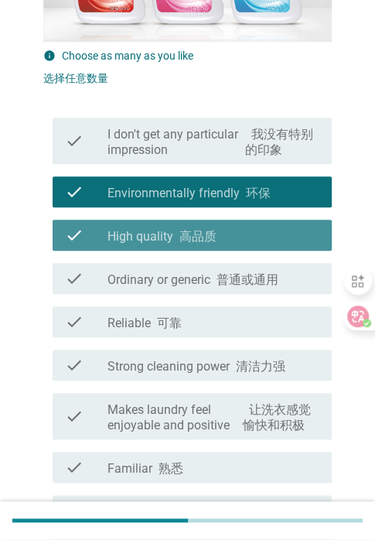
click at [167, 289] on div "check check_box_outline_blank Ordinary or generic 普通或通用" at bounding box center [192, 278] width 279 height 31
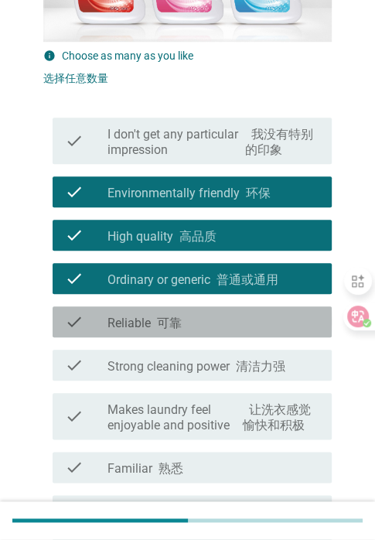
click at [167, 318] on font "可靠" at bounding box center [169, 323] width 25 height 15
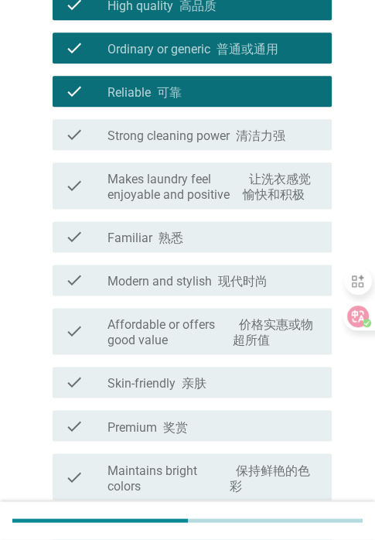
scroll to position [542, 0]
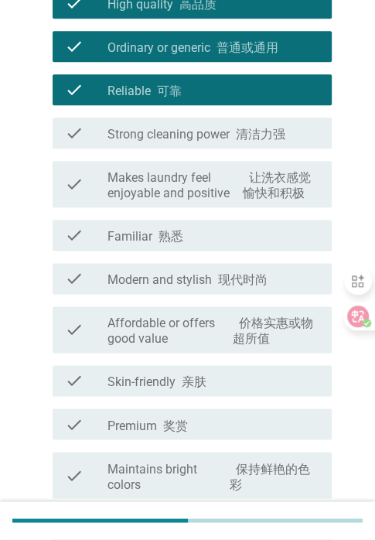
click at [173, 251] on div "check check_box_outline_blank Familiar 熟悉" at bounding box center [187, 235] width 289 height 43
click at [173, 328] on label "Affordable or offers good value 价格实惠或物超所值" at bounding box center [214, 331] width 212 height 31
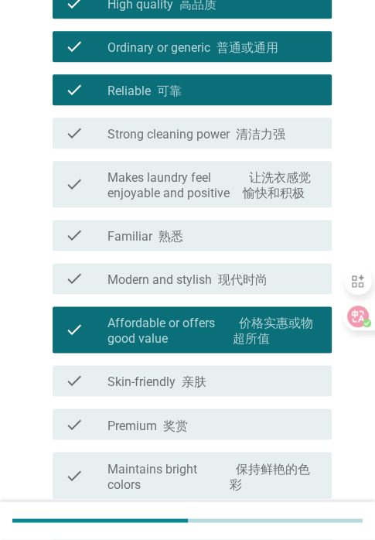
click at [173, 370] on div "check check_box_outline_blank Skin-friendly 亲肤" at bounding box center [192, 380] width 279 height 31
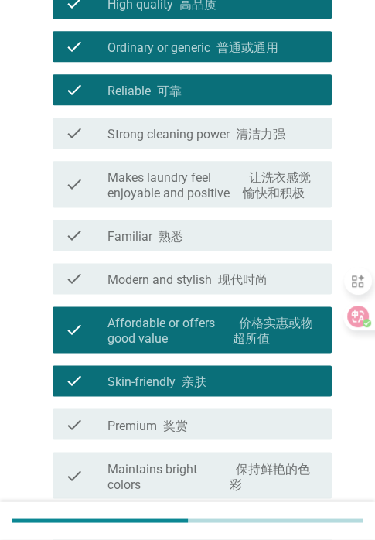
drag, startPoint x: 174, startPoint y: 295, endPoint x: 174, endPoint y: 279, distance: 16.3
click at [174, 294] on div "check check_box_outline_blank Modern and stylish 现代时尚" at bounding box center [187, 278] width 289 height 43
click at [176, 238] on font "熟悉" at bounding box center [171, 236] width 25 height 15
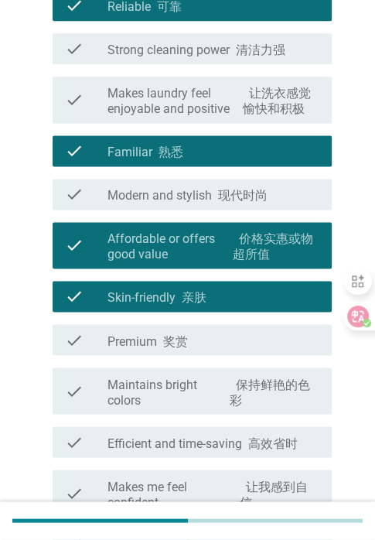
scroll to position [774, 0]
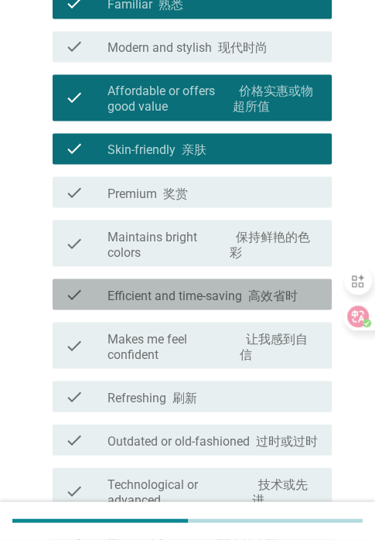
click at [160, 283] on div "check check_box_outline_blank Efficient and time-saving 高效省时" at bounding box center [192, 294] width 279 height 31
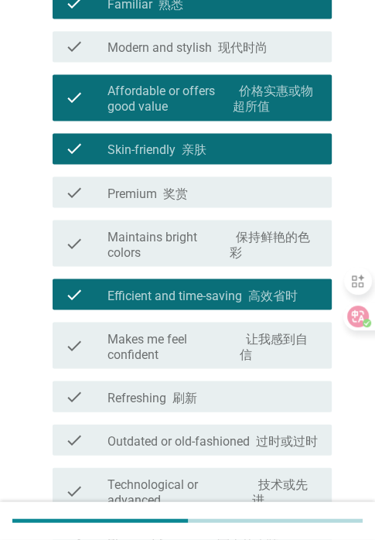
click at [173, 354] on label "Makes me feel confident 让我感到自信" at bounding box center [214, 346] width 212 height 31
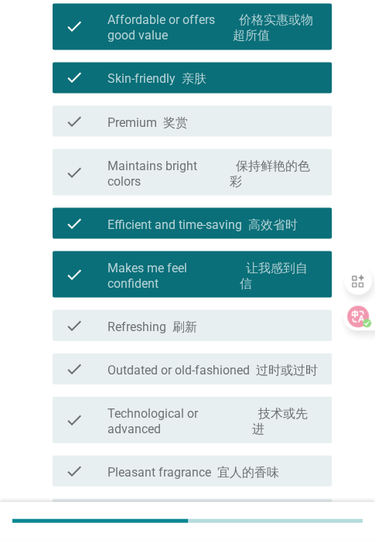
scroll to position [929, 0]
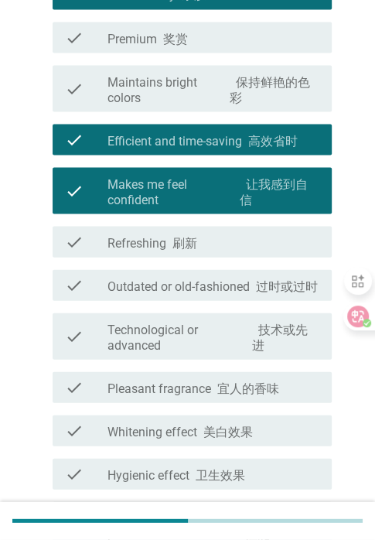
click at [174, 195] on label "Makes me feel confident 让我感到自信" at bounding box center [214, 191] width 212 height 31
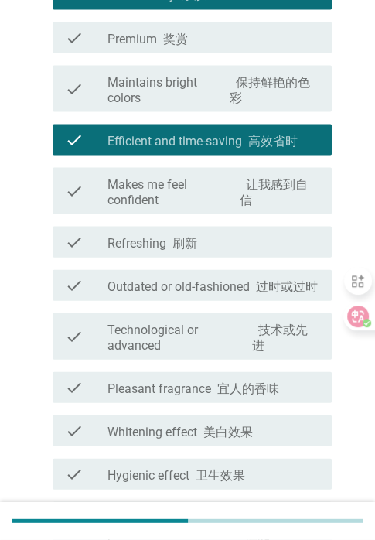
click at [205, 387] on label "Pleasant fragrance 宜人的香味" at bounding box center [194, 388] width 172 height 15
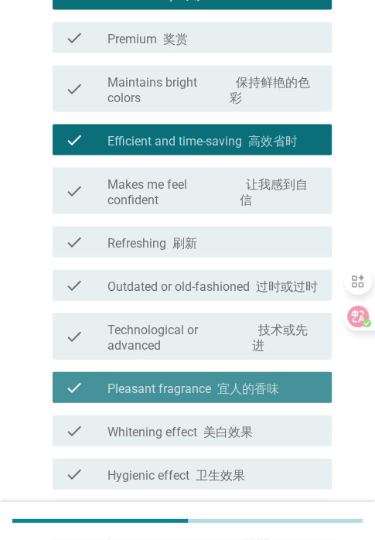
click at [205, 422] on div "check_box_outline_blank [MEDICAL_DATA] effect 美白效果" at bounding box center [214, 430] width 212 height 19
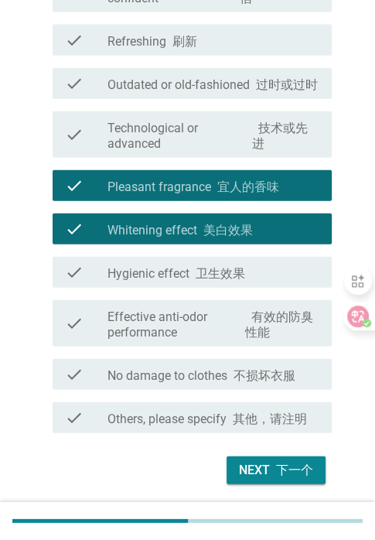
scroll to position [1161, 0]
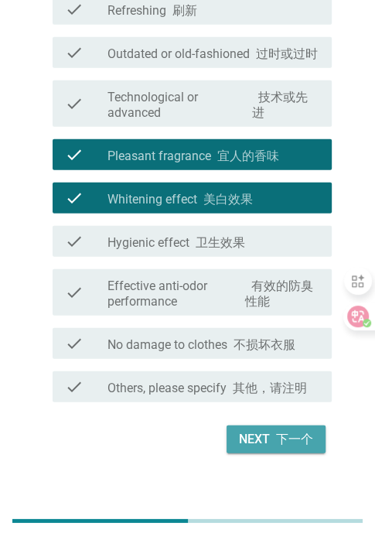
click at [269, 447] on div "Next 下一个" at bounding box center [276, 439] width 74 height 19
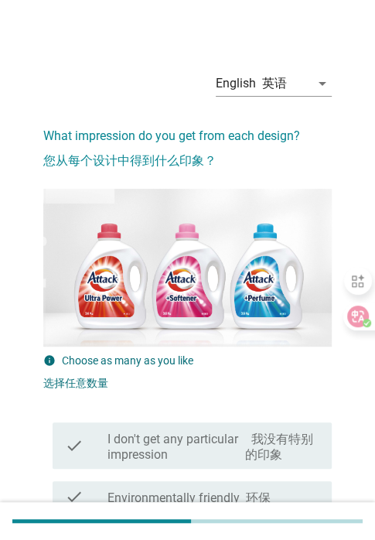
scroll to position [232, 0]
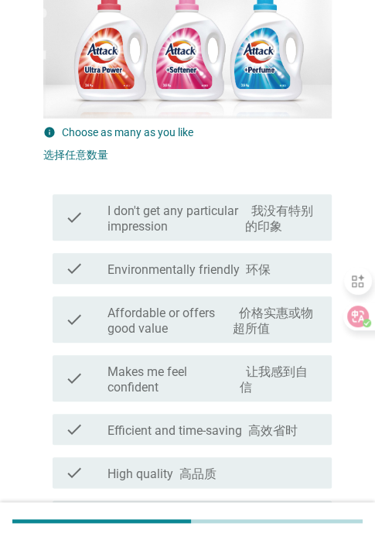
click at [192, 323] on label "Affordable or offers good value 价格实惠或物超所值" at bounding box center [214, 321] width 212 height 31
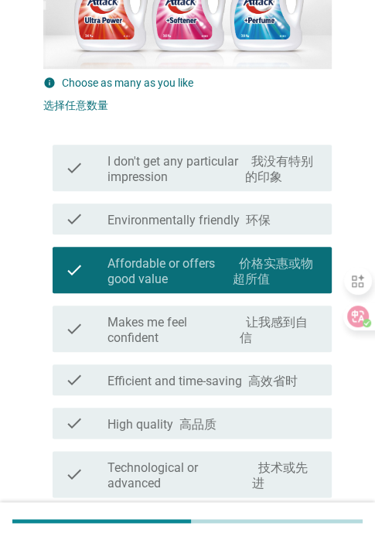
scroll to position [310, 0]
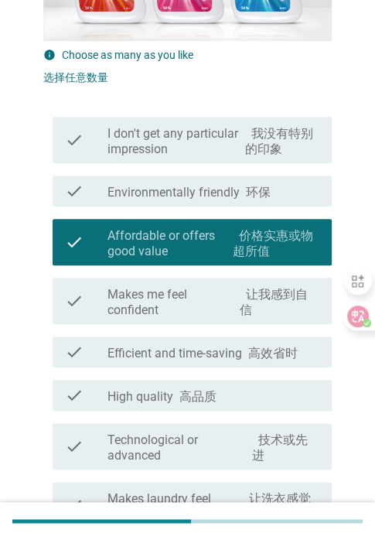
click at [200, 307] on label "Makes me feel confident 让我感到自信" at bounding box center [214, 302] width 212 height 31
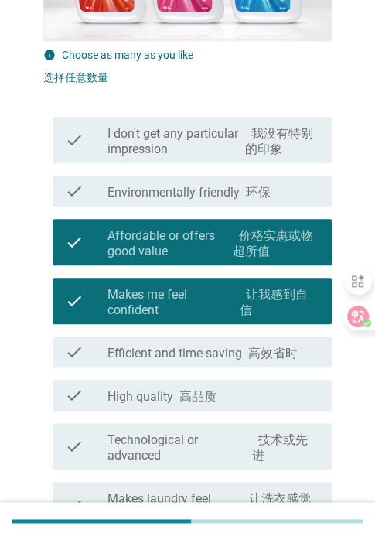
click at [200, 365] on div "check check_box_outline_blank Efficient and time-saving 高效省时" at bounding box center [192, 352] width 279 height 31
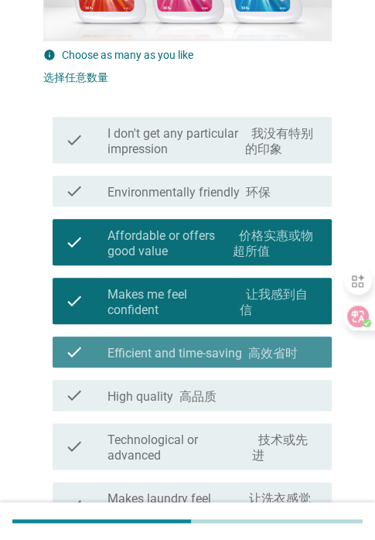
click at [207, 426] on div "check check_box_outline_blank Technological or advanced 技术或先进" at bounding box center [192, 446] width 279 height 46
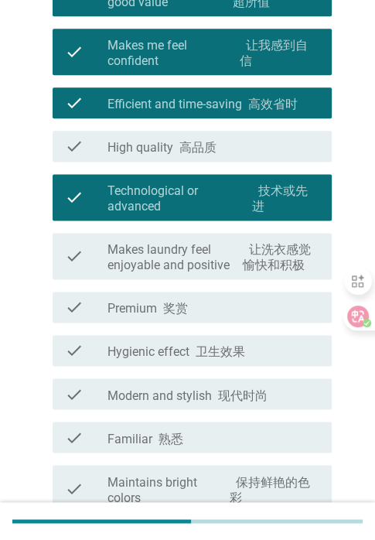
scroll to position [619, 0]
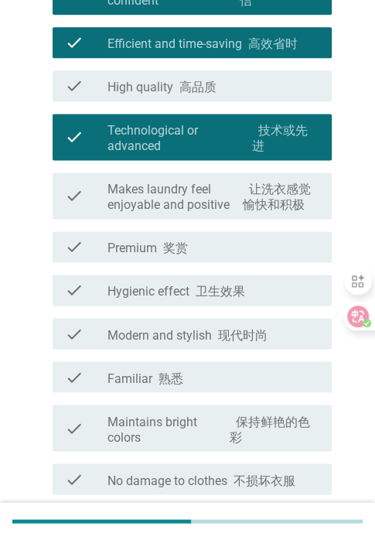
click at [232, 207] on label "Makes laundry feel enjoyable and positive 让洗衣感觉愉快和积极" at bounding box center [214, 197] width 212 height 31
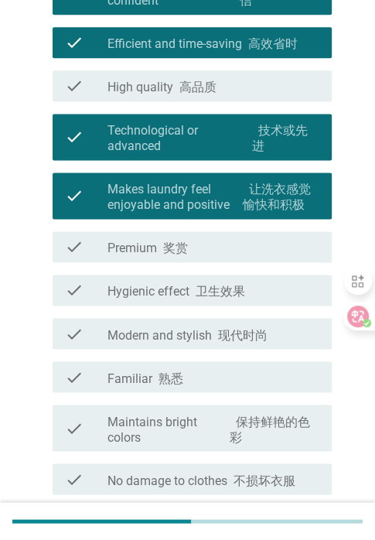
click at [232, 292] on font "卫生效果" at bounding box center [221, 291] width 50 height 15
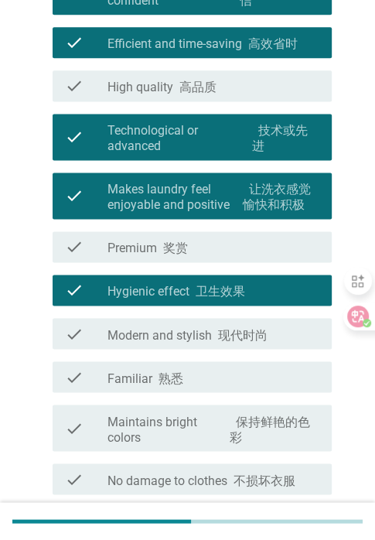
click at [245, 341] on font "现代时尚" at bounding box center [243, 334] width 50 height 15
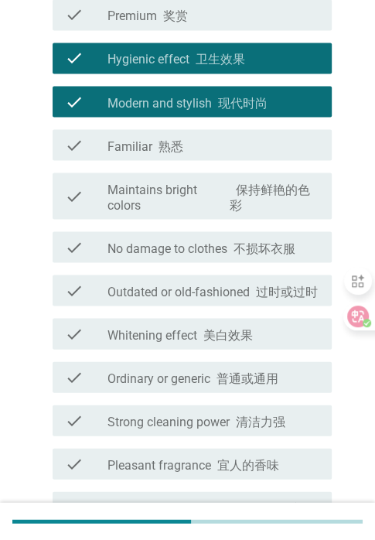
scroll to position [929, 0]
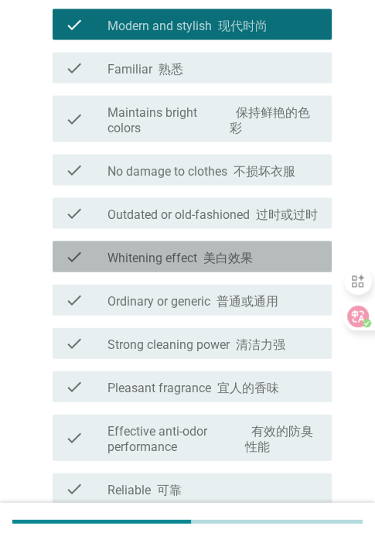
click at [230, 255] on font "美白效果" at bounding box center [229, 257] width 50 height 15
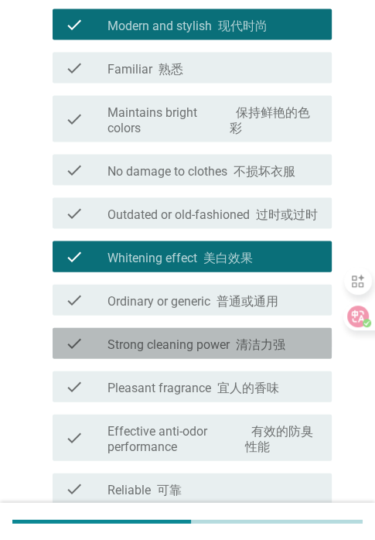
click at [261, 346] on font "清洁力强" at bounding box center [261, 344] width 50 height 15
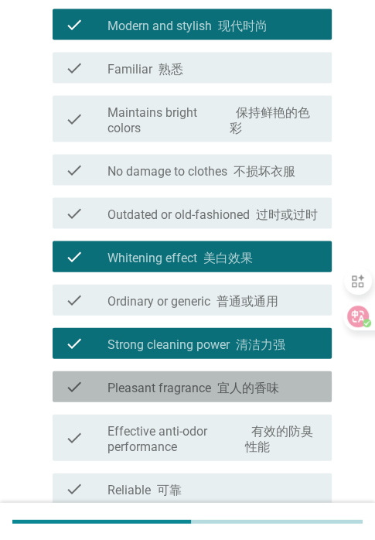
click at [261, 391] on font "宜人的香味" at bounding box center [248, 387] width 62 height 15
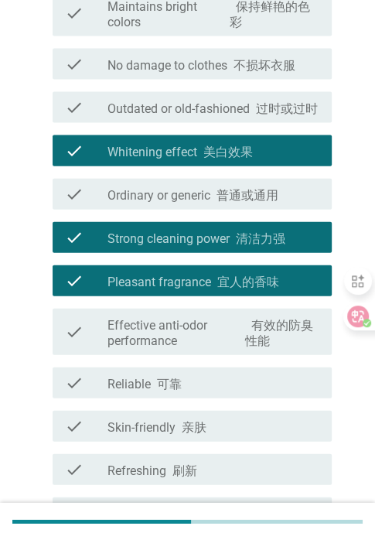
scroll to position [1161, 0]
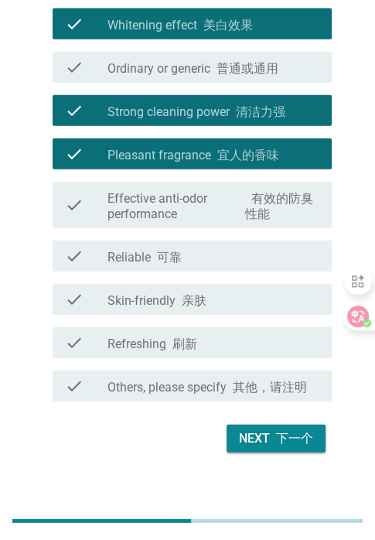
click at [297, 445] on font "下一个" at bounding box center [294, 438] width 37 height 15
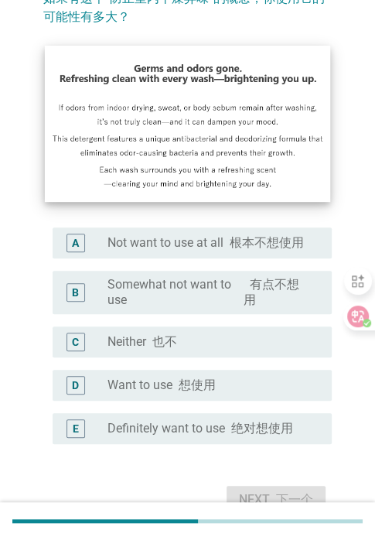
scroll to position [232, 0]
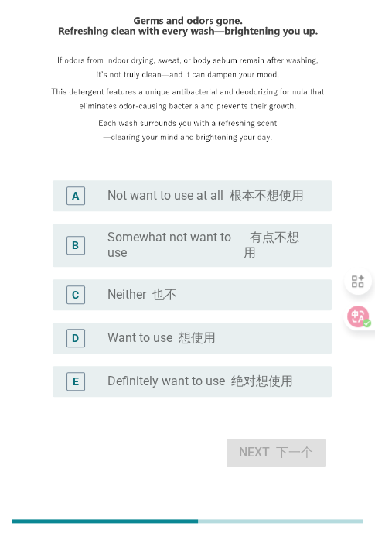
click at [224, 382] on label "Definitely want to use 绝对想使用" at bounding box center [201, 381] width 186 height 15
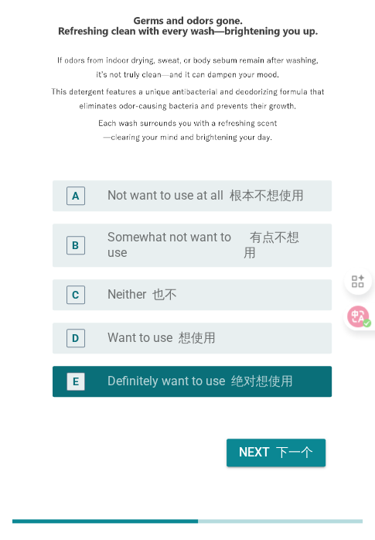
click at [281, 447] on font "下一个" at bounding box center [294, 452] width 37 height 15
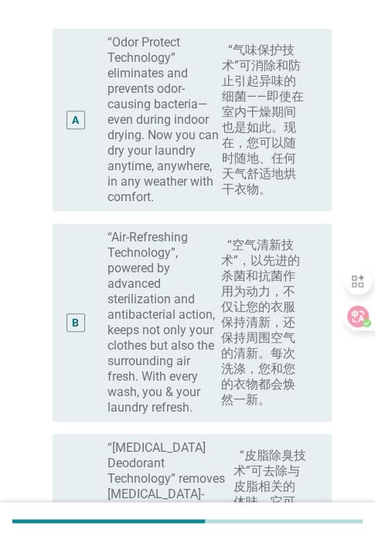
scroll to position [387, 0]
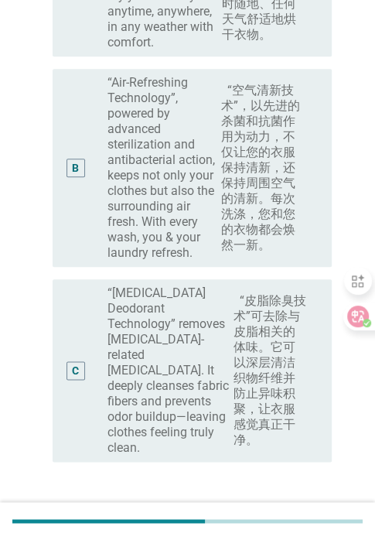
click at [182, 211] on label "“Air-Refreshing Technology”, powered by advanced sterilization and antibacteria…" at bounding box center [208, 168] width 200 height 186
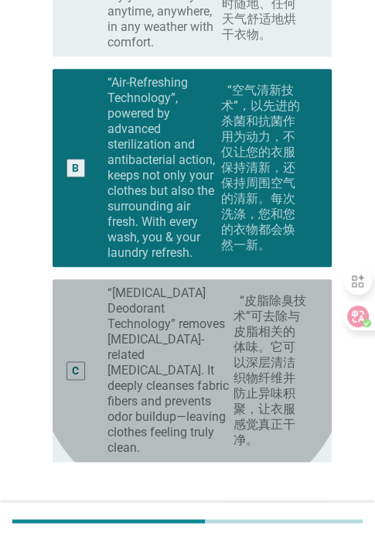
click at [234, 377] on font "“皮脂除臭技术”可去除与皮脂相关的体味。它可以深层清洁织物纤维并防止异味积聚，让衣服感觉真正干净。" at bounding box center [270, 370] width 73 height 154
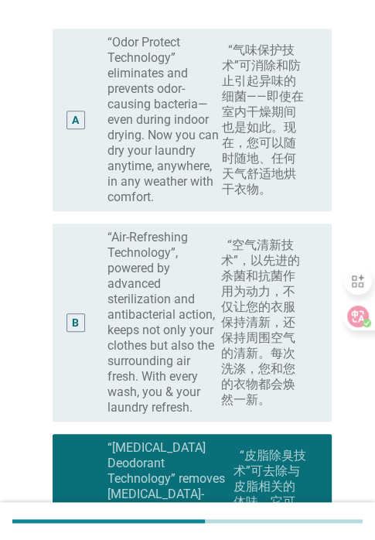
click at [223, 351] on font "“空气清新技术”，以先进的杀菌和抗菌作用为动力，不仅让您的衣服保持清新，还保持周围空气的清新。每次洗涤，您和您的衣物都会焕然一新。" at bounding box center [260, 322] width 79 height 169
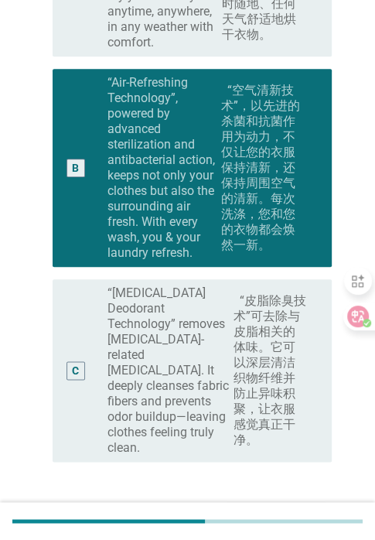
click at [275, 510] on font "button" at bounding box center [273, 517] width 6 height 15
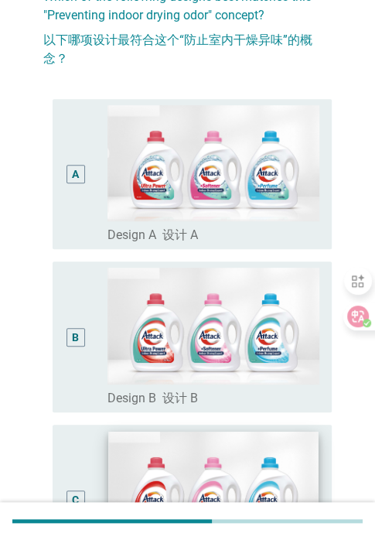
scroll to position [232, 0]
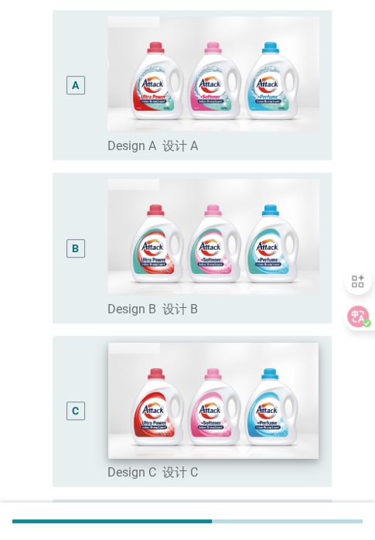
click at [212, 419] on img at bounding box center [213, 400] width 210 height 115
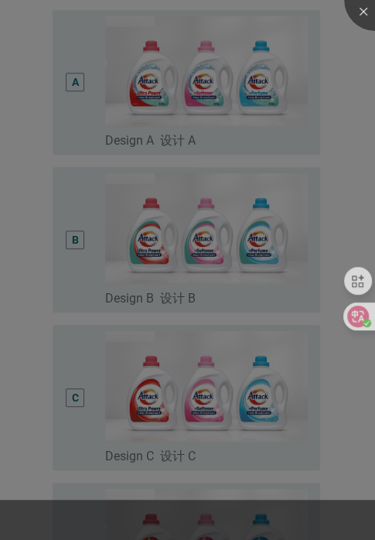
scroll to position [456, 0]
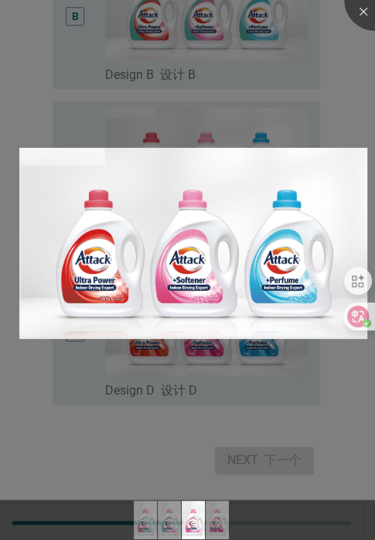
click at [221, 397] on div at bounding box center [187, 270] width 375 height 540
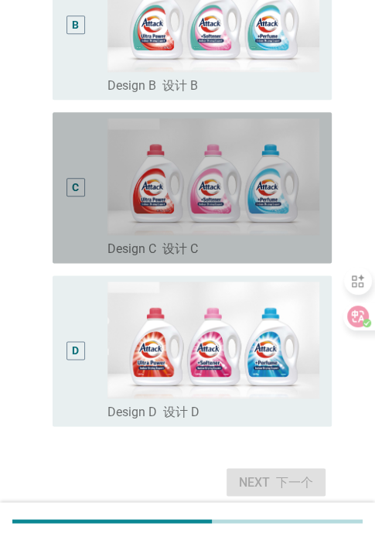
click at [87, 196] on div "C" at bounding box center [86, 187] width 43 height 139
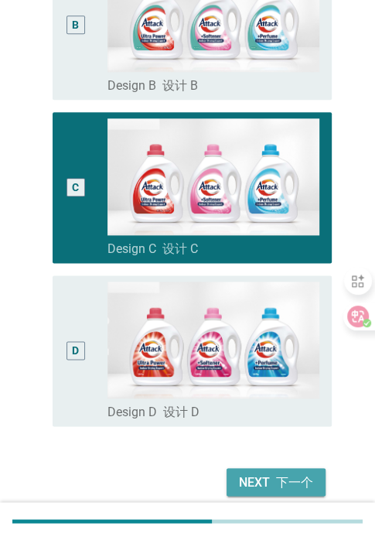
click at [285, 483] on font "下一个" at bounding box center [294, 481] width 37 height 15
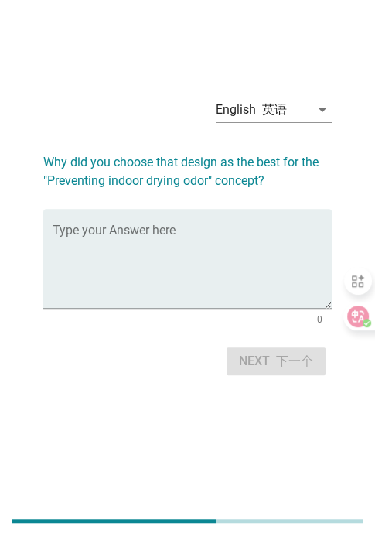
scroll to position [0, 0]
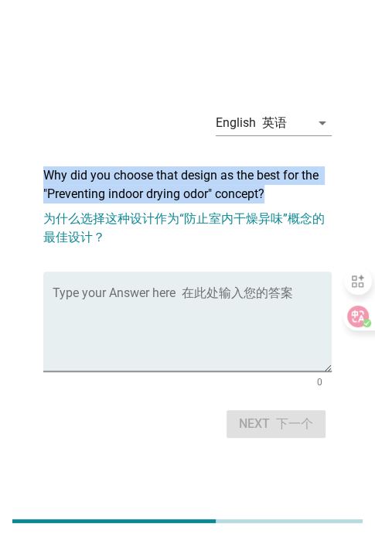
drag, startPoint x: 40, startPoint y: 171, endPoint x: 276, endPoint y: 200, distance: 237.0
click at [276, 200] on div "English 英语 arrow_drop_down Why did you choose that design as the best for the "…" at bounding box center [187, 270] width 313 height 369
copy h2 "Why did you choose that design as the best for the "Preventing indoor drying od…"
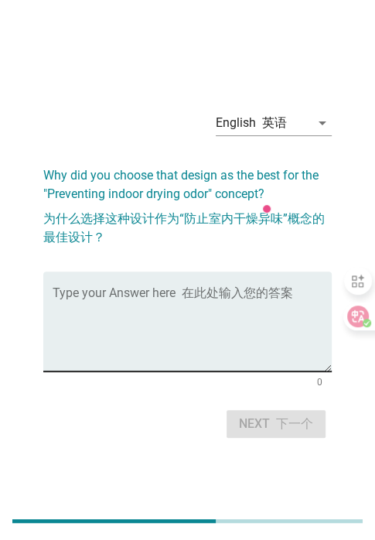
click at [193, 341] on textarea "Type your Answer here" at bounding box center [192, 330] width 279 height 81
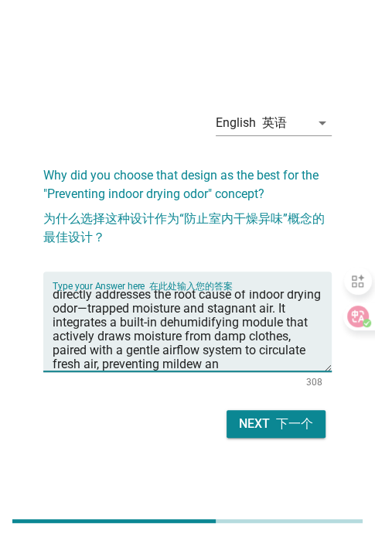
scroll to position [36, 0]
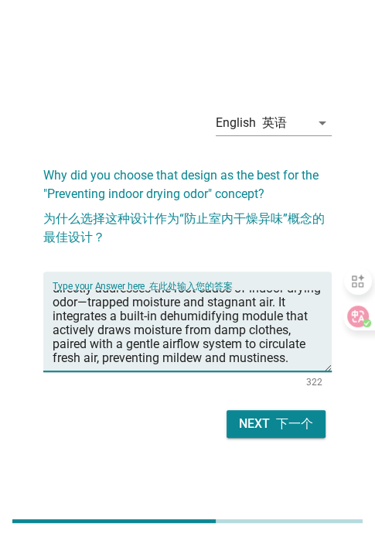
type textarea "That design stood out as the best because it directly addresses the root cause …"
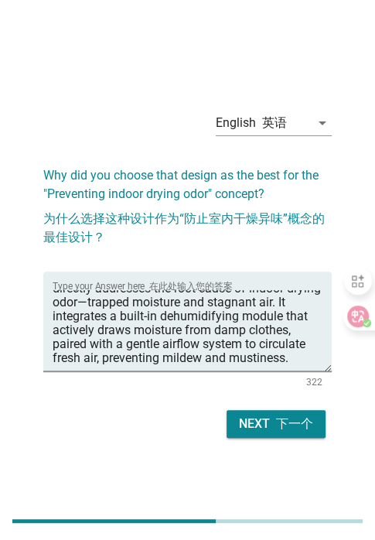
click at [291, 430] on font "下一个" at bounding box center [294, 423] width 37 height 15
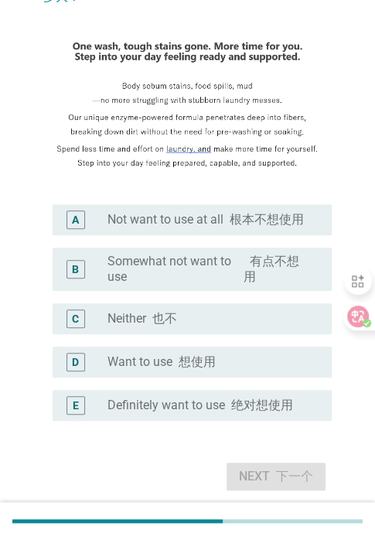
scroll to position [232, 0]
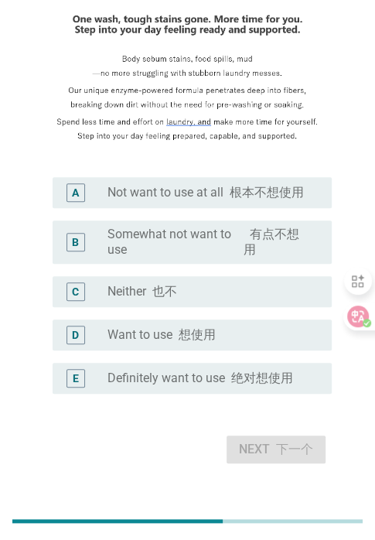
click at [228, 385] on font at bounding box center [228, 378] width 6 height 15
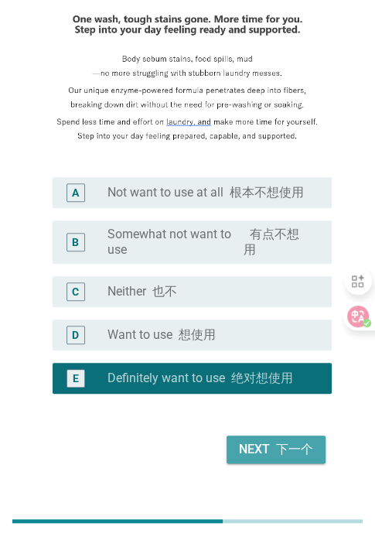
click at [291, 453] on font "下一个" at bounding box center [294, 449] width 37 height 15
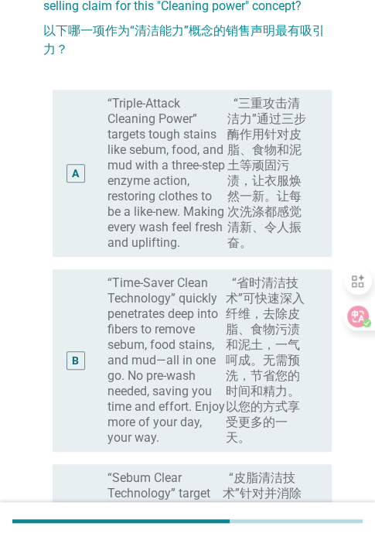
scroll to position [155, 0]
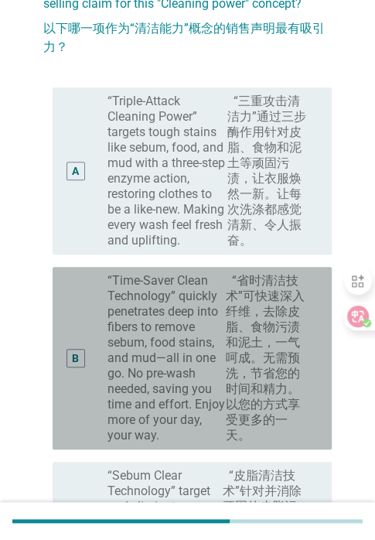
click at [214, 382] on label "“Time-Saver Clean Technology” quickly penetrates deep into fibers to remove seb…" at bounding box center [208, 358] width 200 height 170
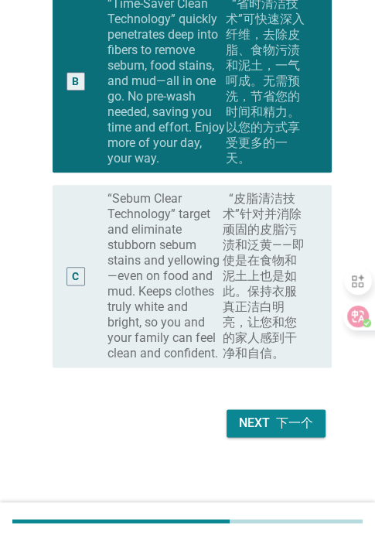
scroll to position [433, 0]
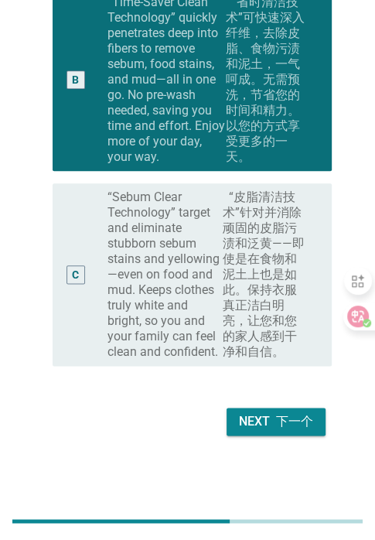
click at [284, 415] on font "下一个" at bounding box center [294, 421] width 37 height 15
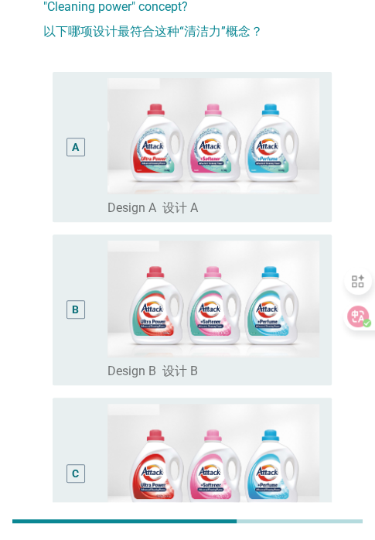
scroll to position [155, 0]
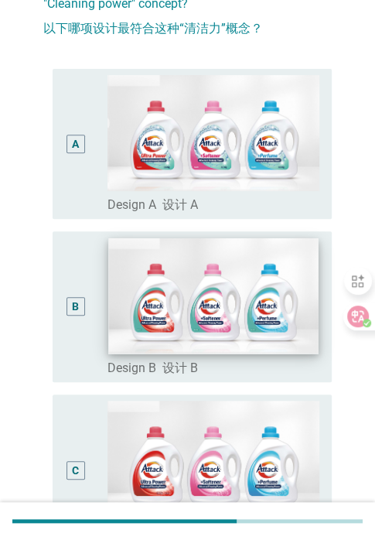
click at [208, 332] on img at bounding box center [213, 296] width 210 height 116
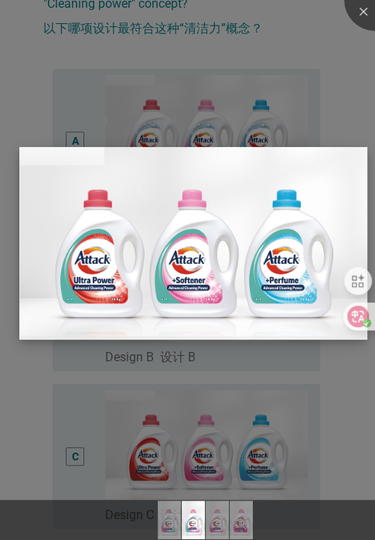
click at [227, 286] on img at bounding box center [193, 243] width 348 height 192
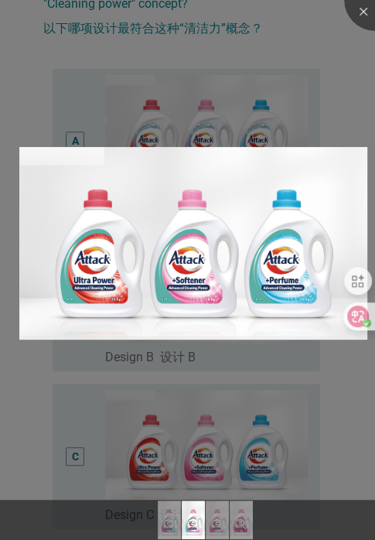
click at [176, 382] on div at bounding box center [187, 270] width 375 height 540
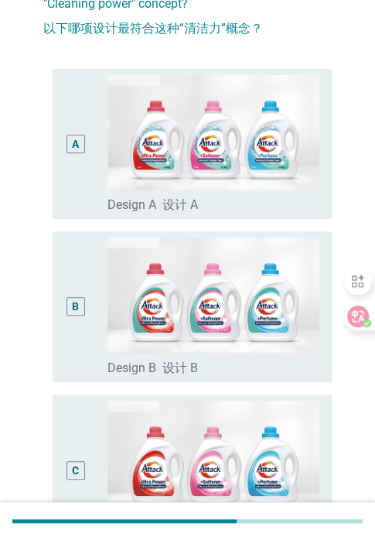
click at [77, 300] on div "B" at bounding box center [75, 307] width 7 height 16
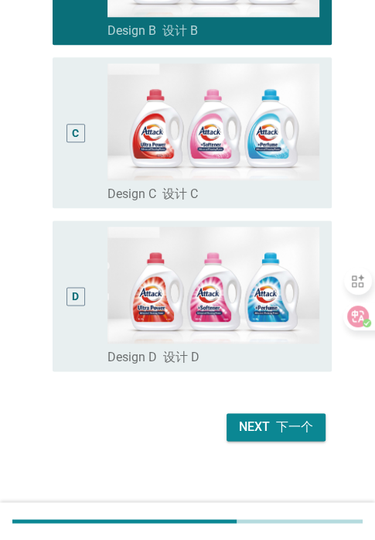
scroll to position [498, 0]
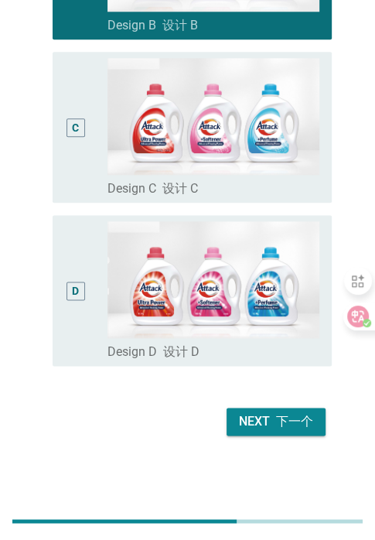
click at [270, 415] on font "button" at bounding box center [273, 421] width 6 height 15
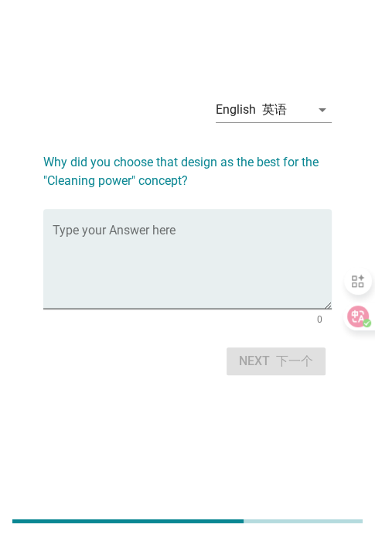
scroll to position [0, 0]
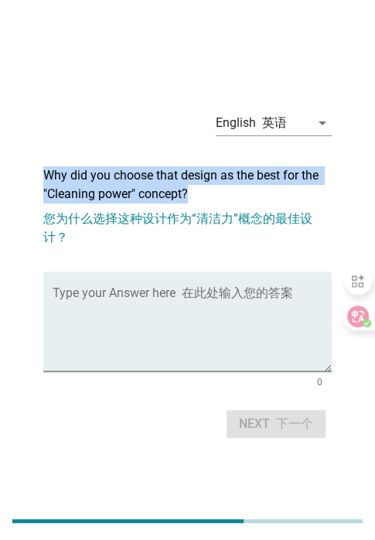
drag, startPoint x: 39, startPoint y: 169, endPoint x: 214, endPoint y: 192, distance: 177.2
click at [214, 192] on div "English 英语 arrow_drop_down Why did you choose that design as the best for the "…" at bounding box center [187, 270] width 313 height 369
copy h2 "Why did you choose that design as the best for the "Cleaning power" concept?"
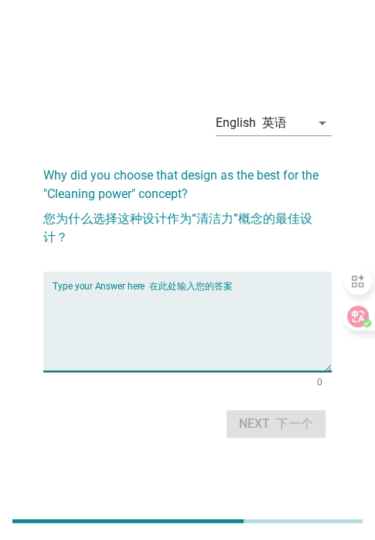
click at [216, 317] on textarea "Type your Answer here" at bounding box center [192, 330] width 279 height 81
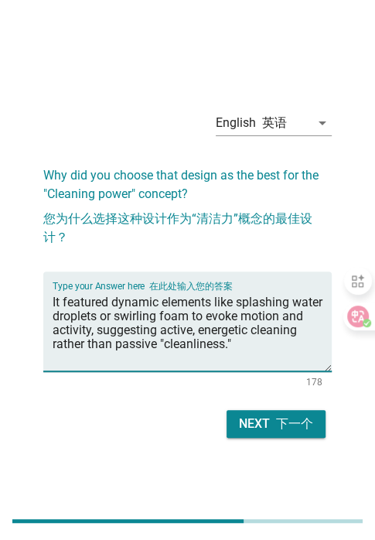
type textarea "It featured dynamic elements like splashing water droplets or swirling foam to …"
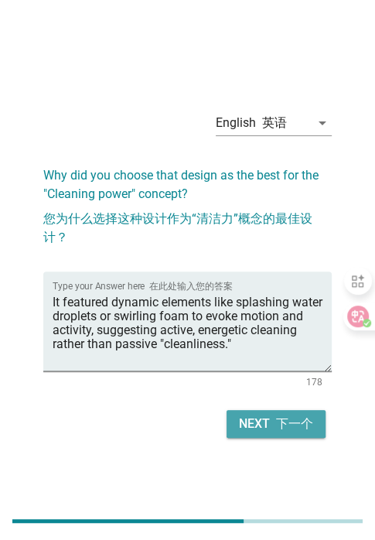
click at [288, 422] on font "下一个" at bounding box center [294, 423] width 37 height 15
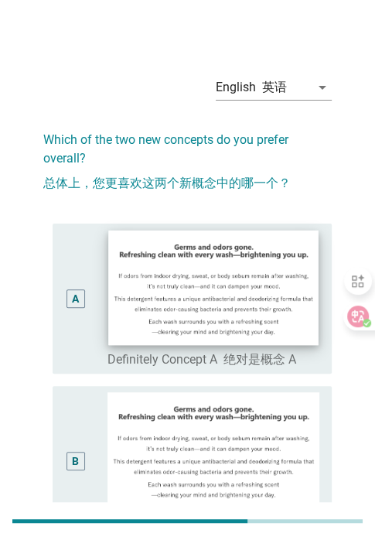
scroll to position [77, 0]
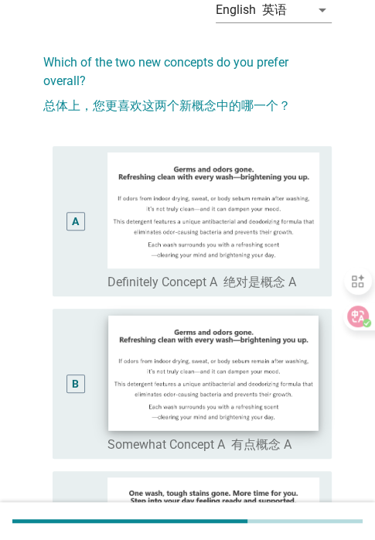
click at [204, 375] on img at bounding box center [213, 372] width 210 height 115
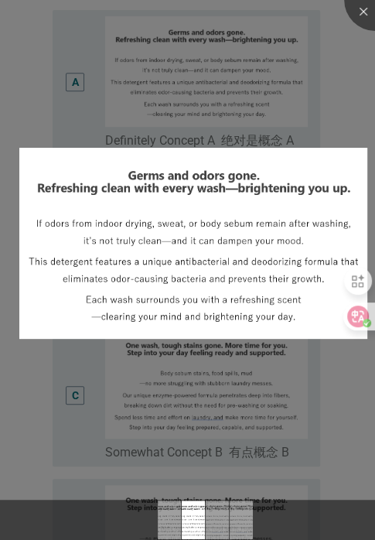
scroll to position [232, 0]
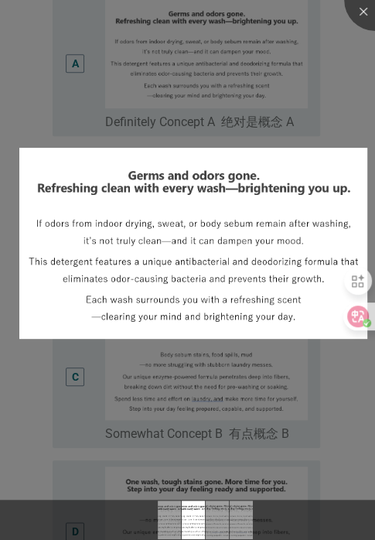
click at [142, 379] on div at bounding box center [187, 270] width 375 height 540
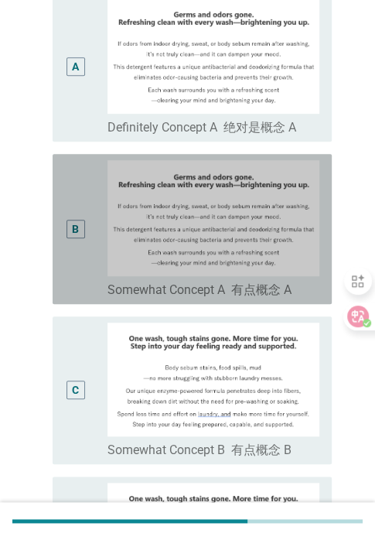
click at [74, 240] on div "B" at bounding box center [75, 229] width 21 height 138
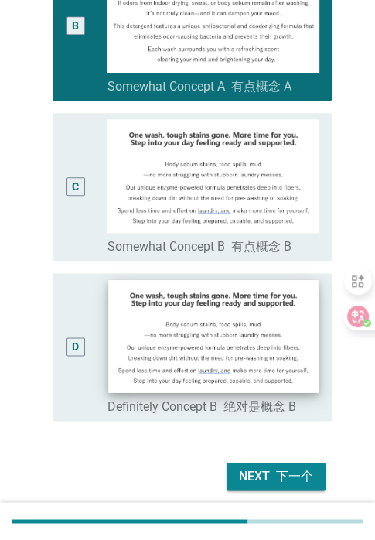
scroll to position [490, 0]
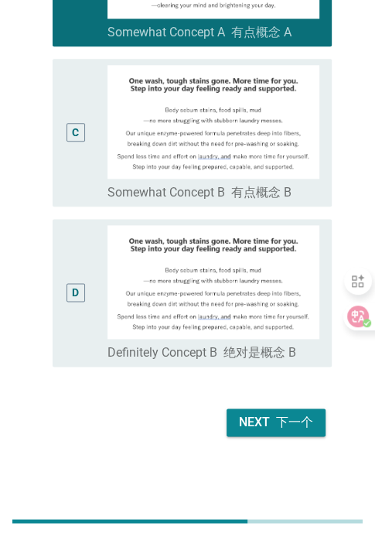
click at [261, 422] on div "Next 下一个" at bounding box center [276, 422] width 74 height 19
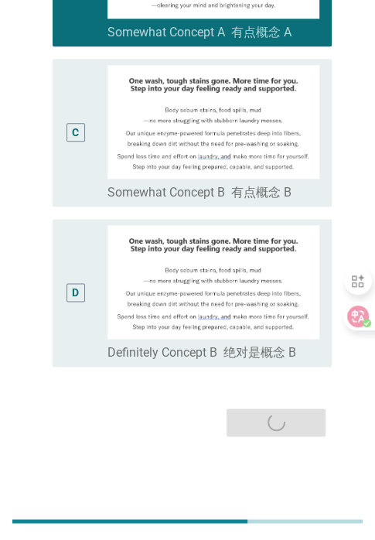
scroll to position [0, 0]
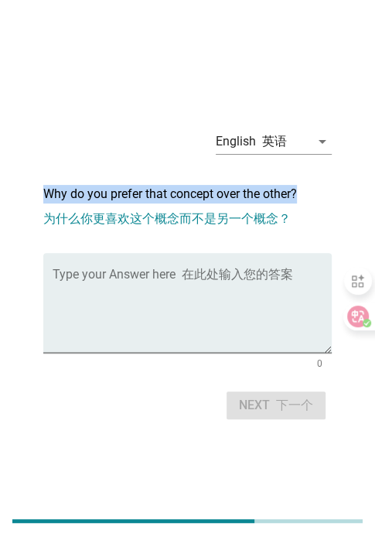
drag, startPoint x: 36, startPoint y: 195, endPoint x: 301, endPoint y: 196, distance: 264.7
click at [301, 196] on div "English 英语 arrow_drop_down Why do you prefer that concept over the other? 为什么你更…" at bounding box center [187, 270] width 313 height 332
copy h2 "Why do you prefer that concept over the other?"
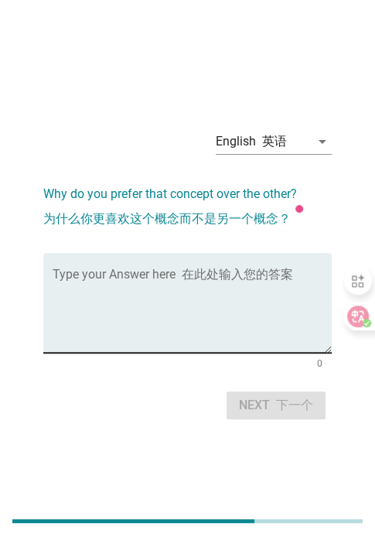
click at [193, 301] on textarea "Type your Answer here" at bounding box center [192, 312] width 279 height 81
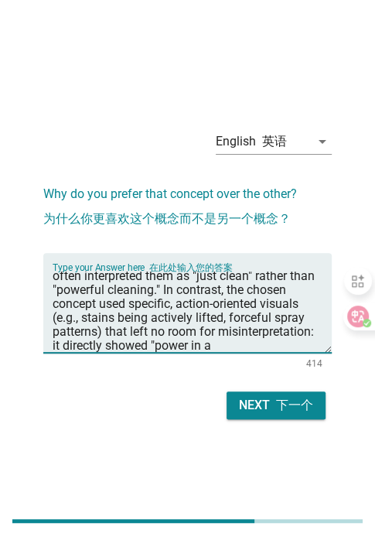
scroll to position [63, 0]
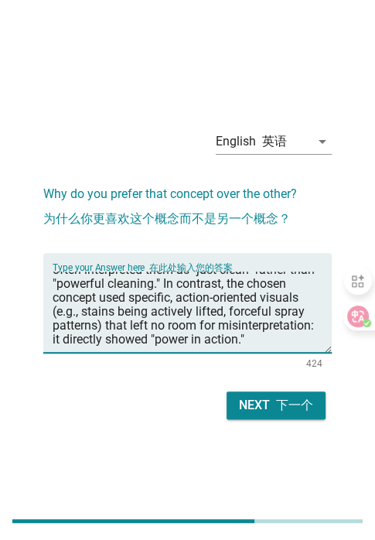
type textarea "Some alternative concepts relied on vague symbols (e.g., generic "sparkles" or …"
click at [282, 405] on font "下一个" at bounding box center [294, 405] width 37 height 15
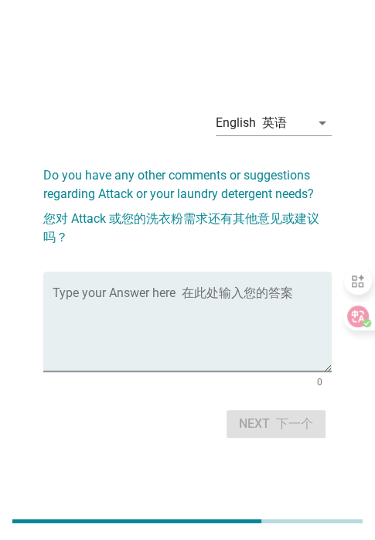
scroll to position [0, 0]
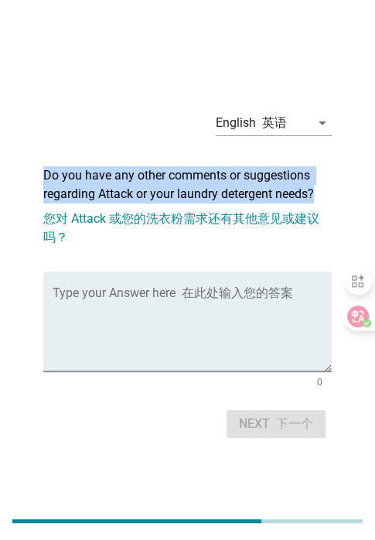
drag, startPoint x: 45, startPoint y: 173, endPoint x: 325, endPoint y: 193, distance: 280.8
click at [325, 193] on h2 "Do you have any other comments or suggestions regarding Attack or your laundry …" at bounding box center [187, 202] width 289 height 102
copy h2 "Do you have any other comments or suggestions regarding Attack or your laundry …"
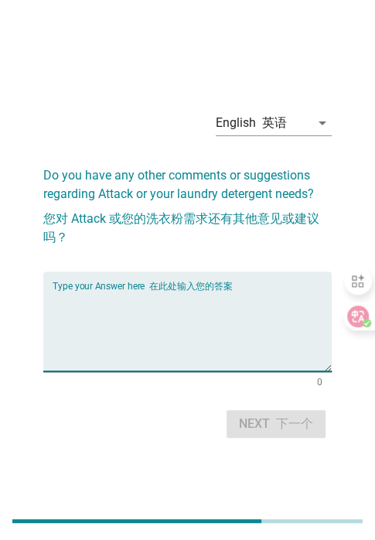
click at [225, 341] on textarea "Type your Answer here" at bounding box center [192, 330] width 279 height 81
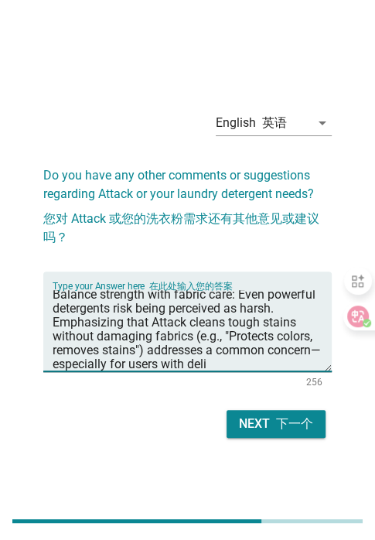
scroll to position [22, 0]
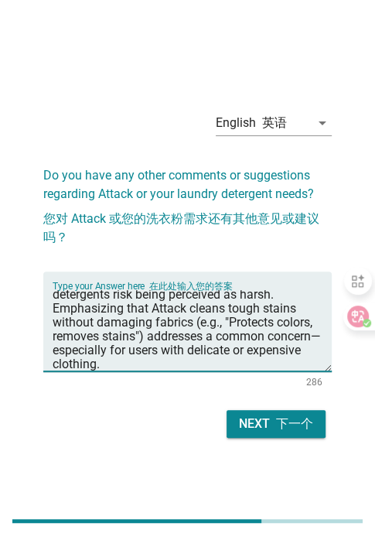
type textarea "Balance strength with fabric care: Even powerful detergents risk being perceive…"
click at [248, 430] on div "Next 下一个" at bounding box center [276, 424] width 74 height 19
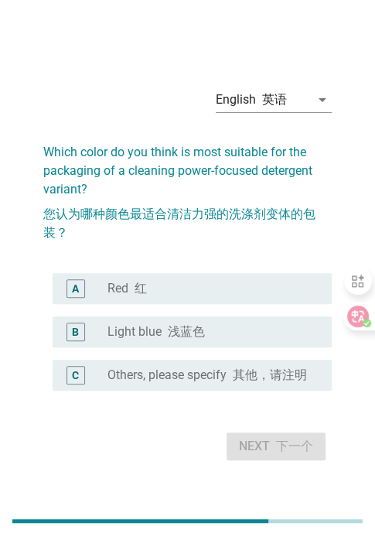
click at [128, 324] on label "Light blue 浅蓝色" at bounding box center [157, 331] width 98 height 15
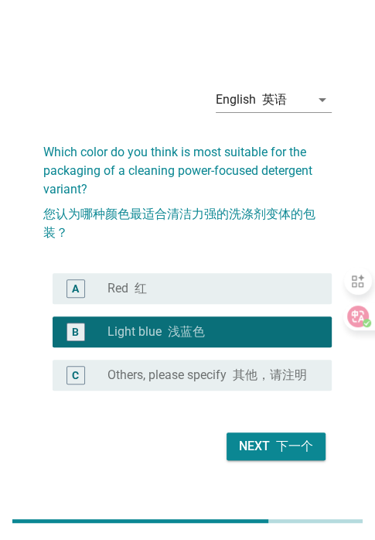
click at [279, 454] on font "下一个" at bounding box center [294, 446] width 37 height 15
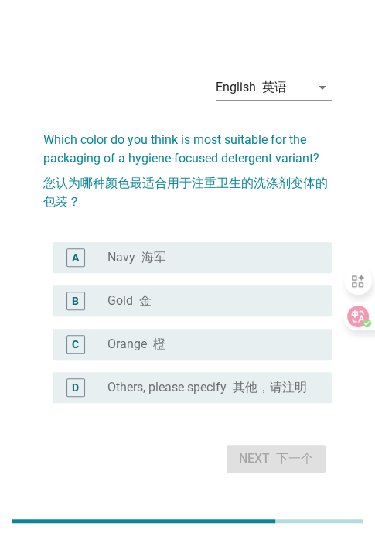
click at [182, 351] on div "radio_button_unchecked Orange 橙" at bounding box center [208, 344] width 200 height 15
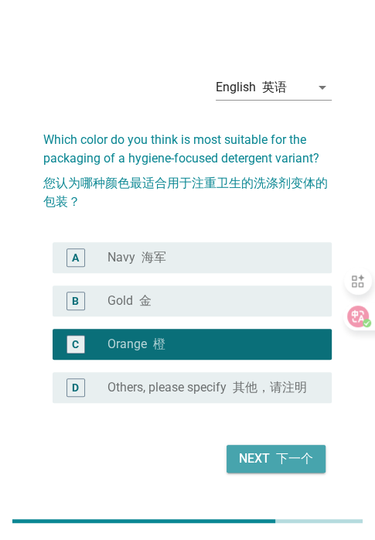
click at [282, 466] on font "下一个" at bounding box center [294, 458] width 37 height 15
